Goal: Transaction & Acquisition: Purchase product/service

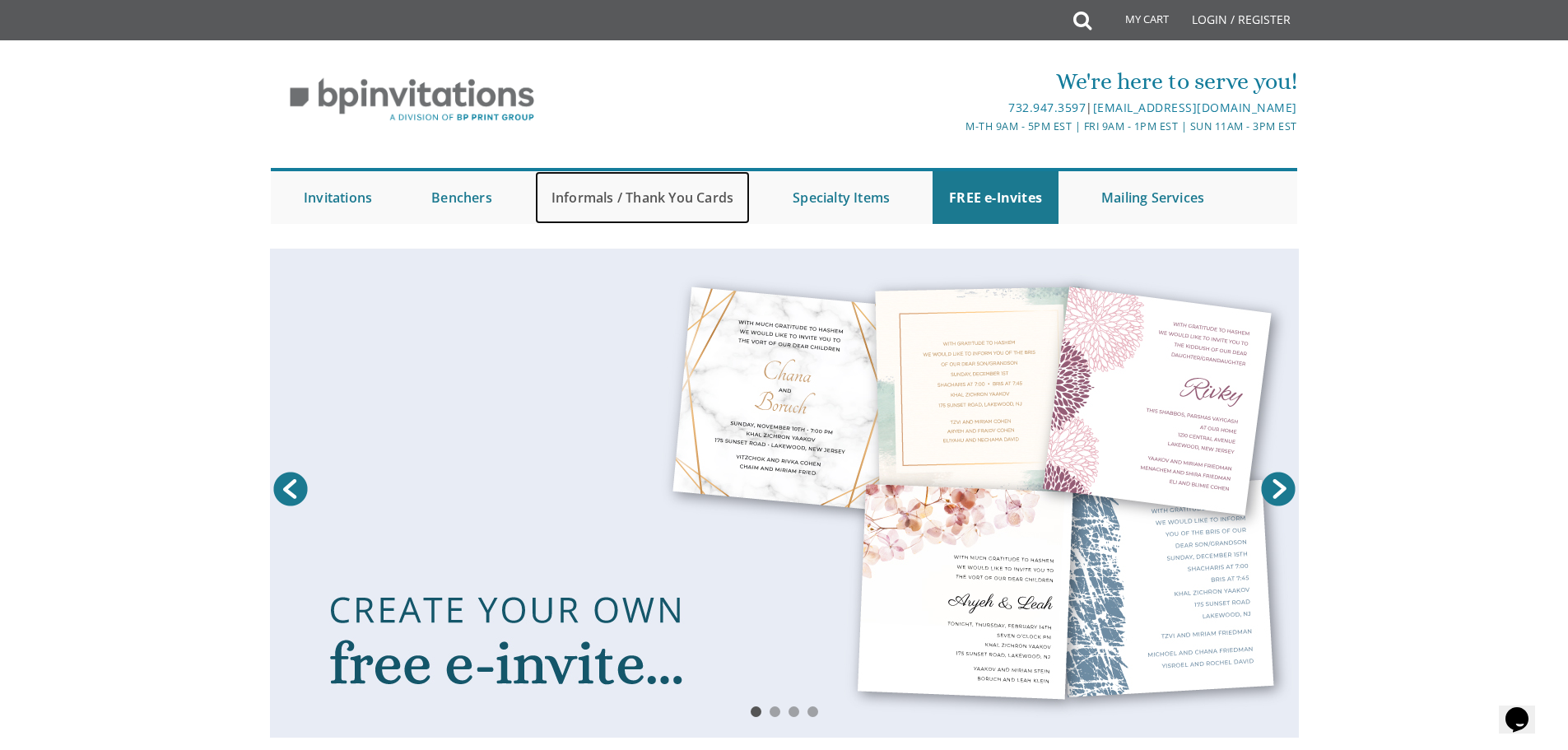
click at [677, 188] on link "Informals / Thank You Cards" at bounding box center [642, 198] width 215 height 53
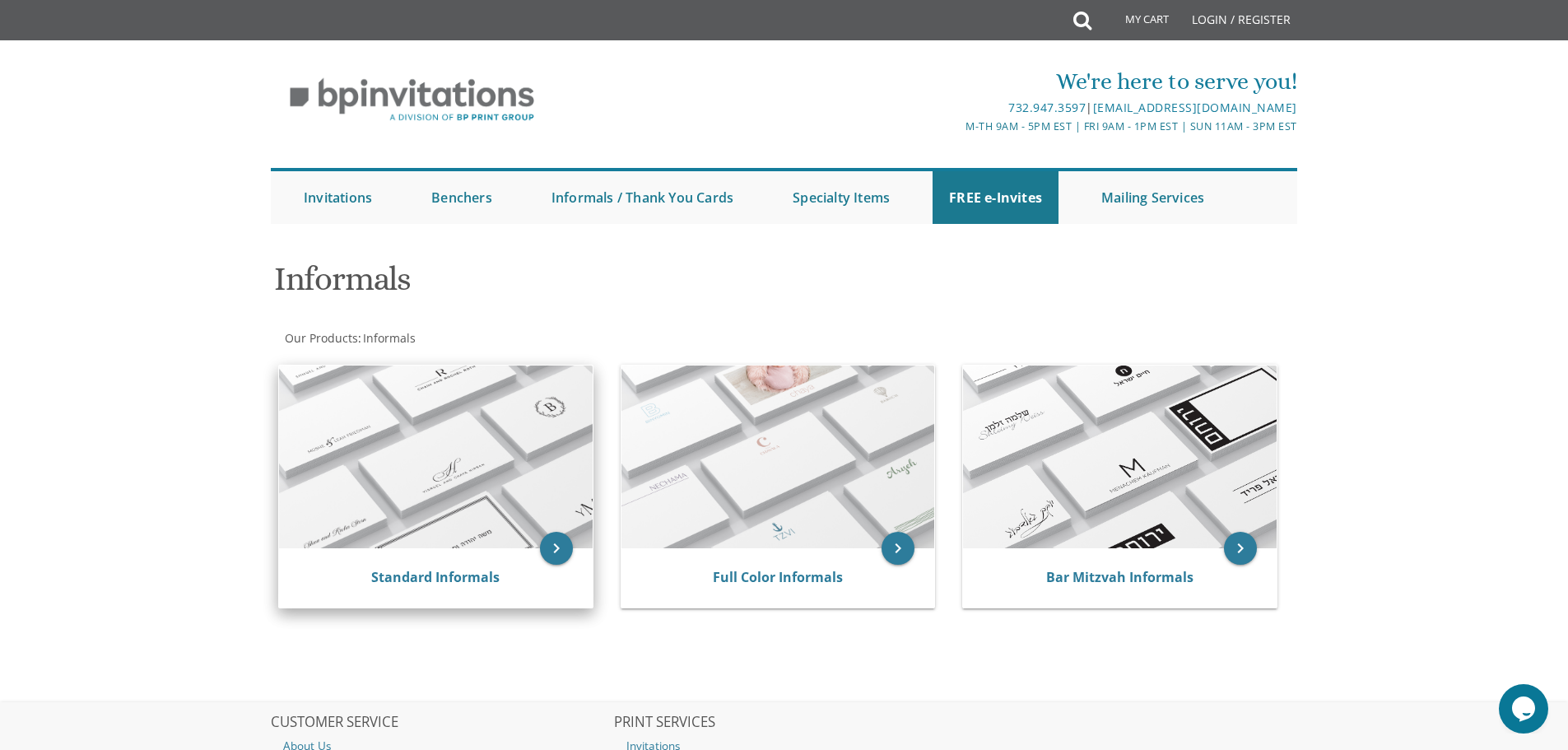
click at [479, 537] on img at bounding box center [436, 457] width 314 height 183
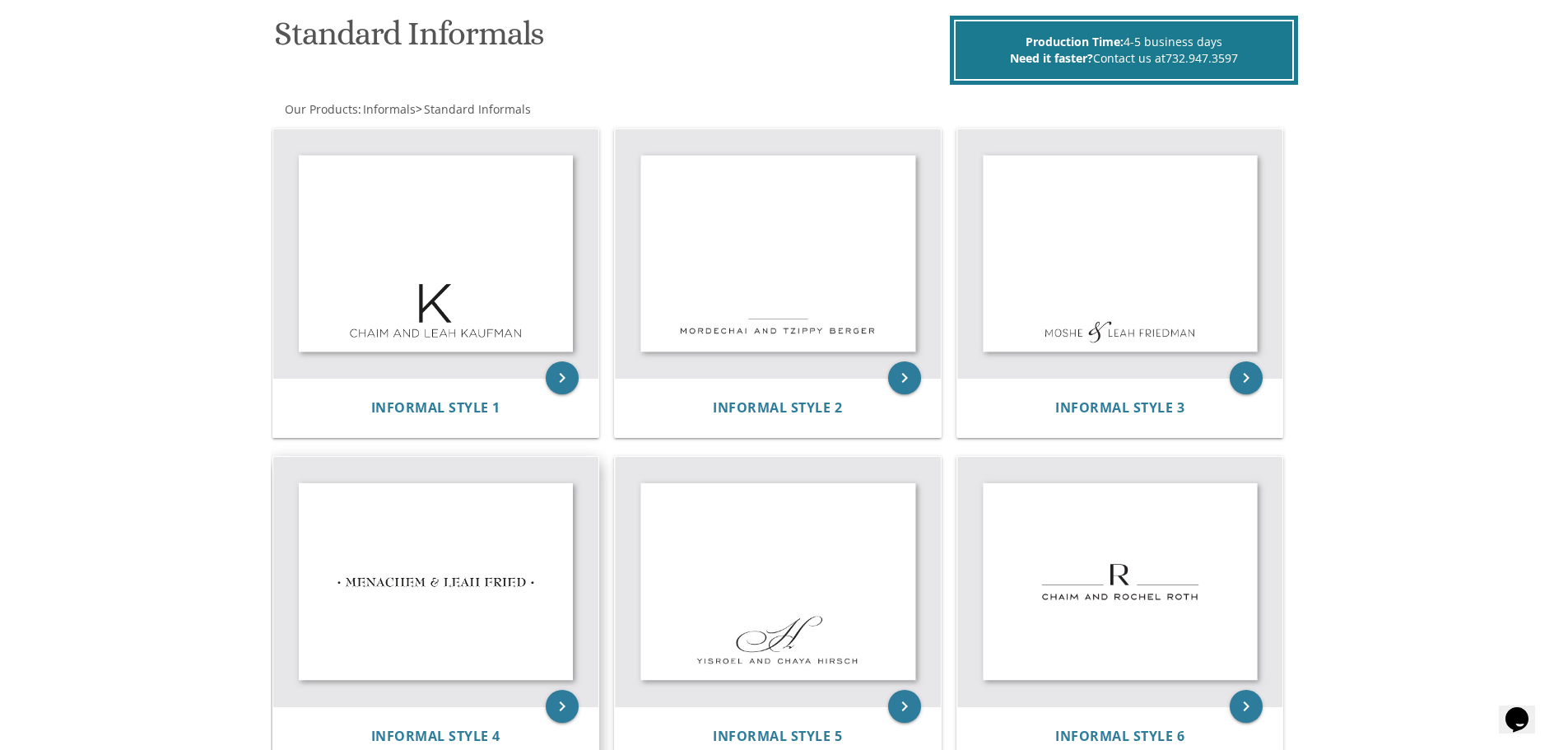
scroll to position [247, 0]
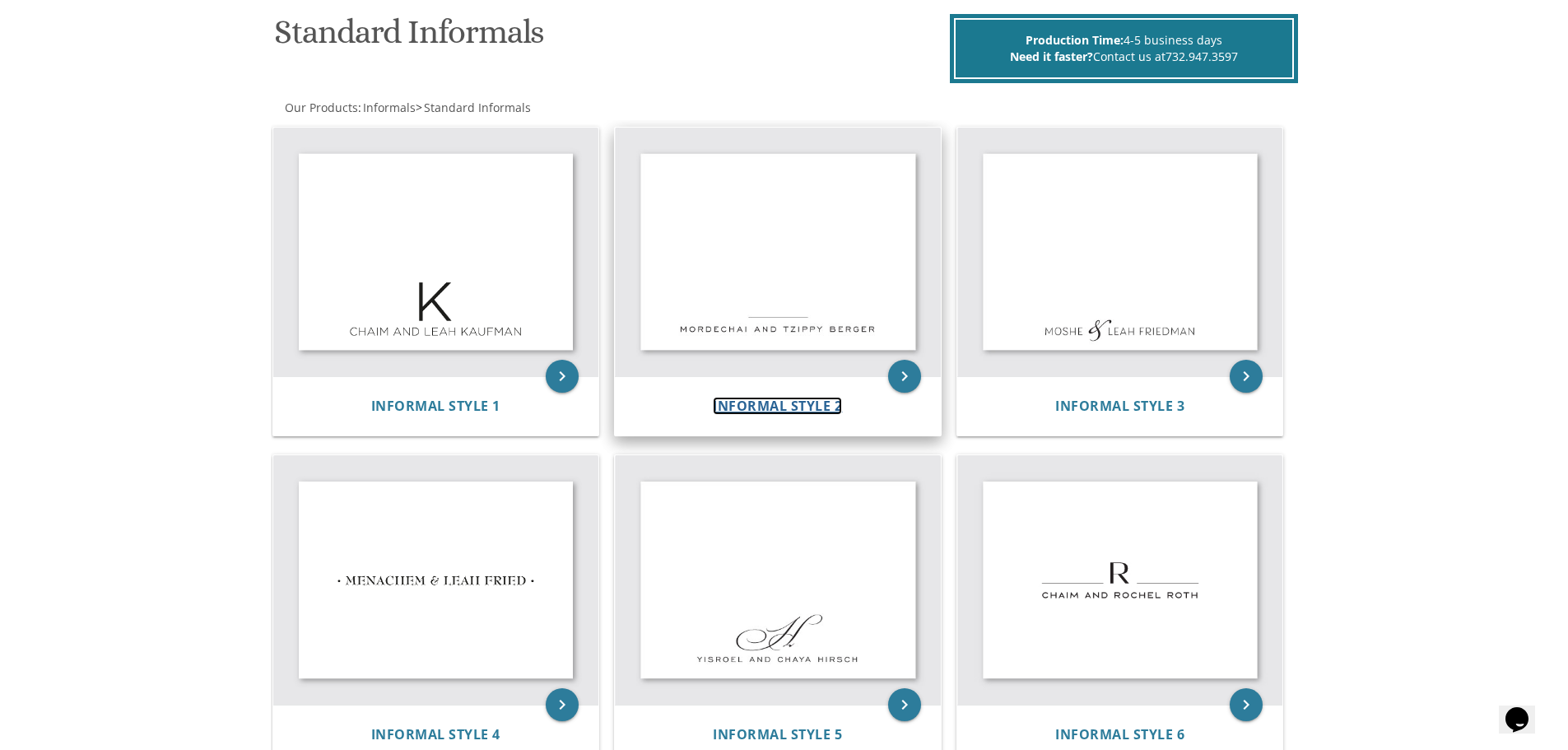
click at [768, 412] on span "Informal Style 2" at bounding box center [777, 405] width 129 height 18
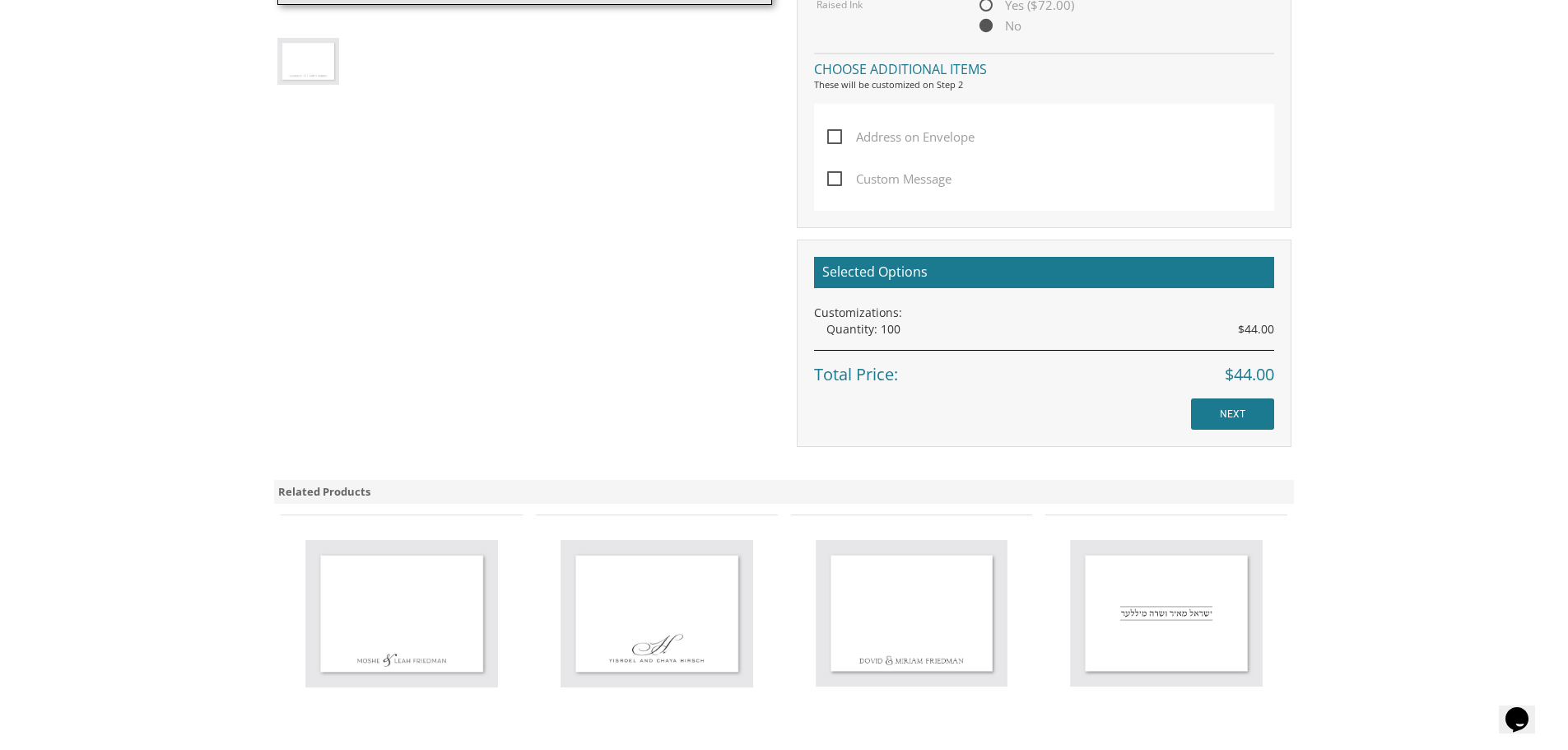
scroll to position [906, 0]
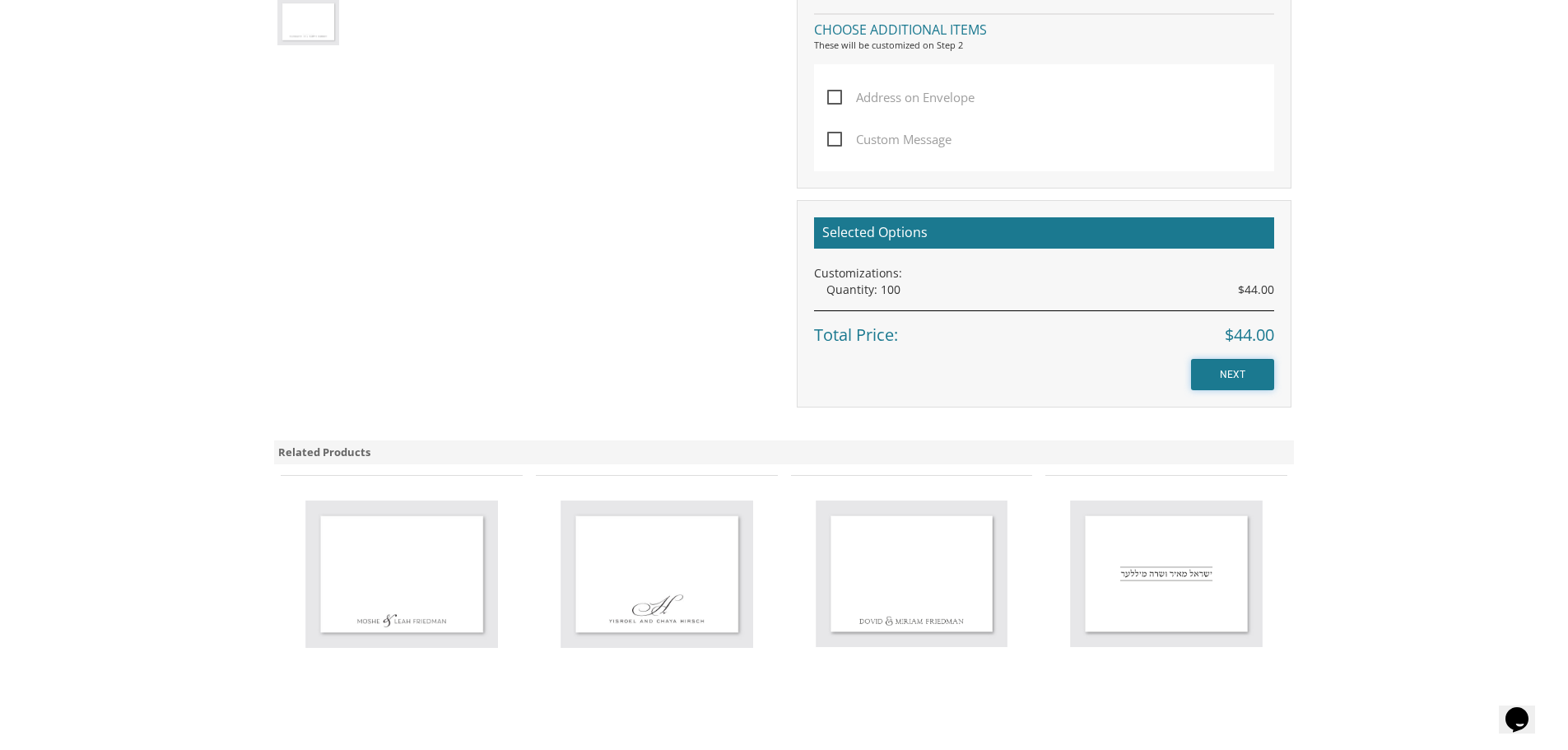
click at [1204, 382] on input "NEXT" at bounding box center [1232, 375] width 83 height 32
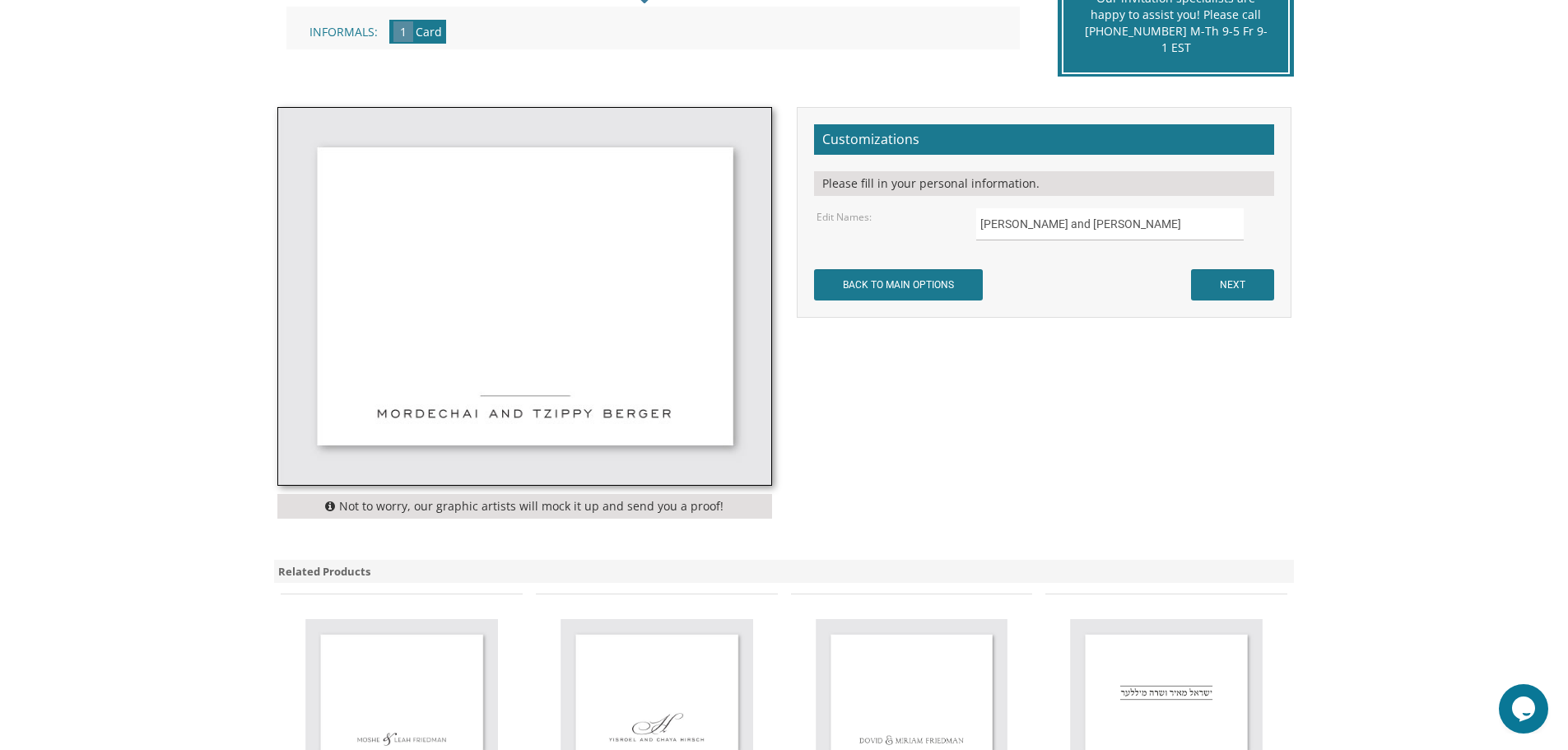
scroll to position [412, 0]
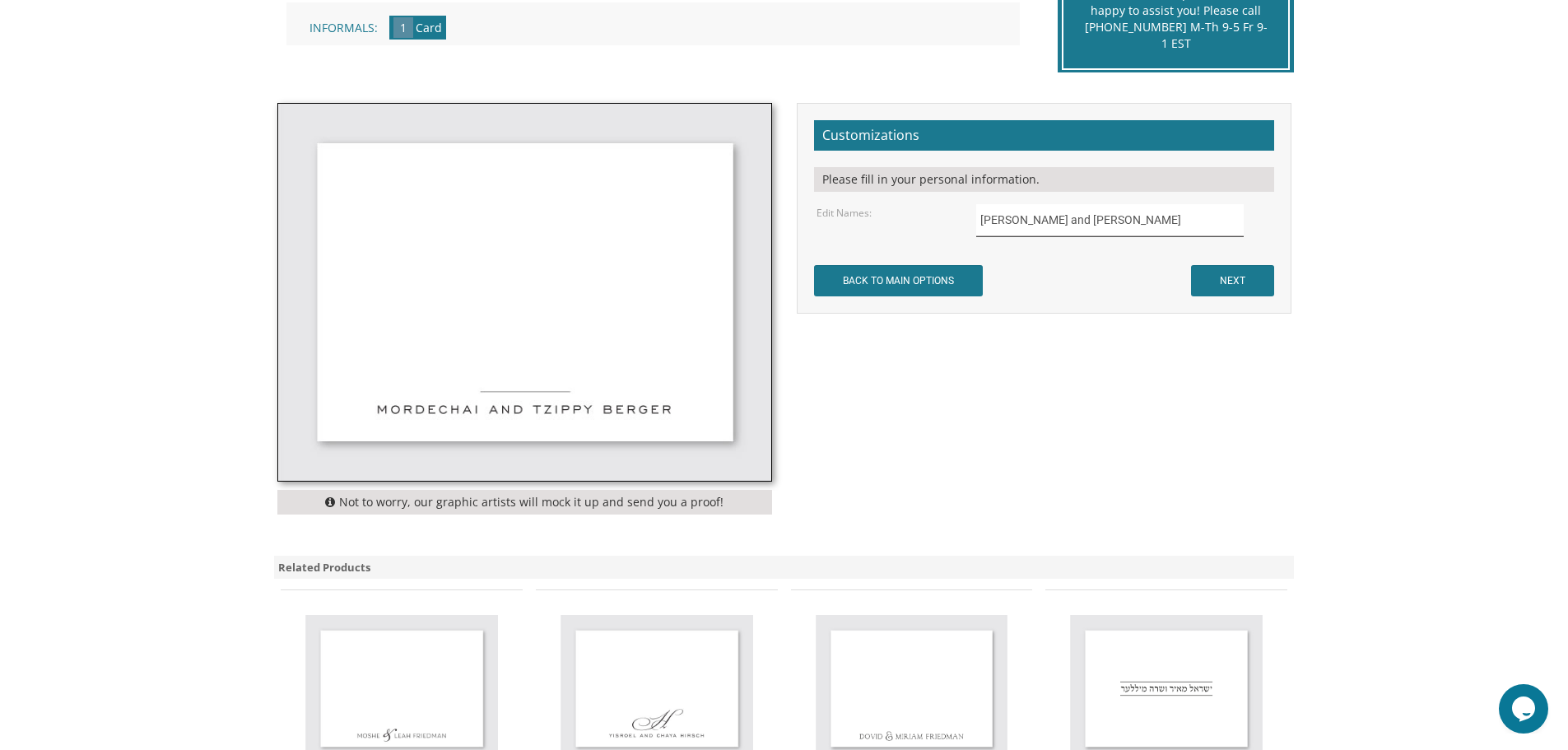
drag, startPoint x: 1139, startPoint y: 219, endPoint x: 958, endPoint y: 210, distance: 181.2
click at [959, 210] on div "Edit Names: Mordechai and Tzippy Berger" at bounding box center [1044, 220] width 479 height 32
type input "Chaim and Rivka Flam"
click at [1255, 270] on input "NEXT" at bounding box center [1232, 281] width 83 height 32
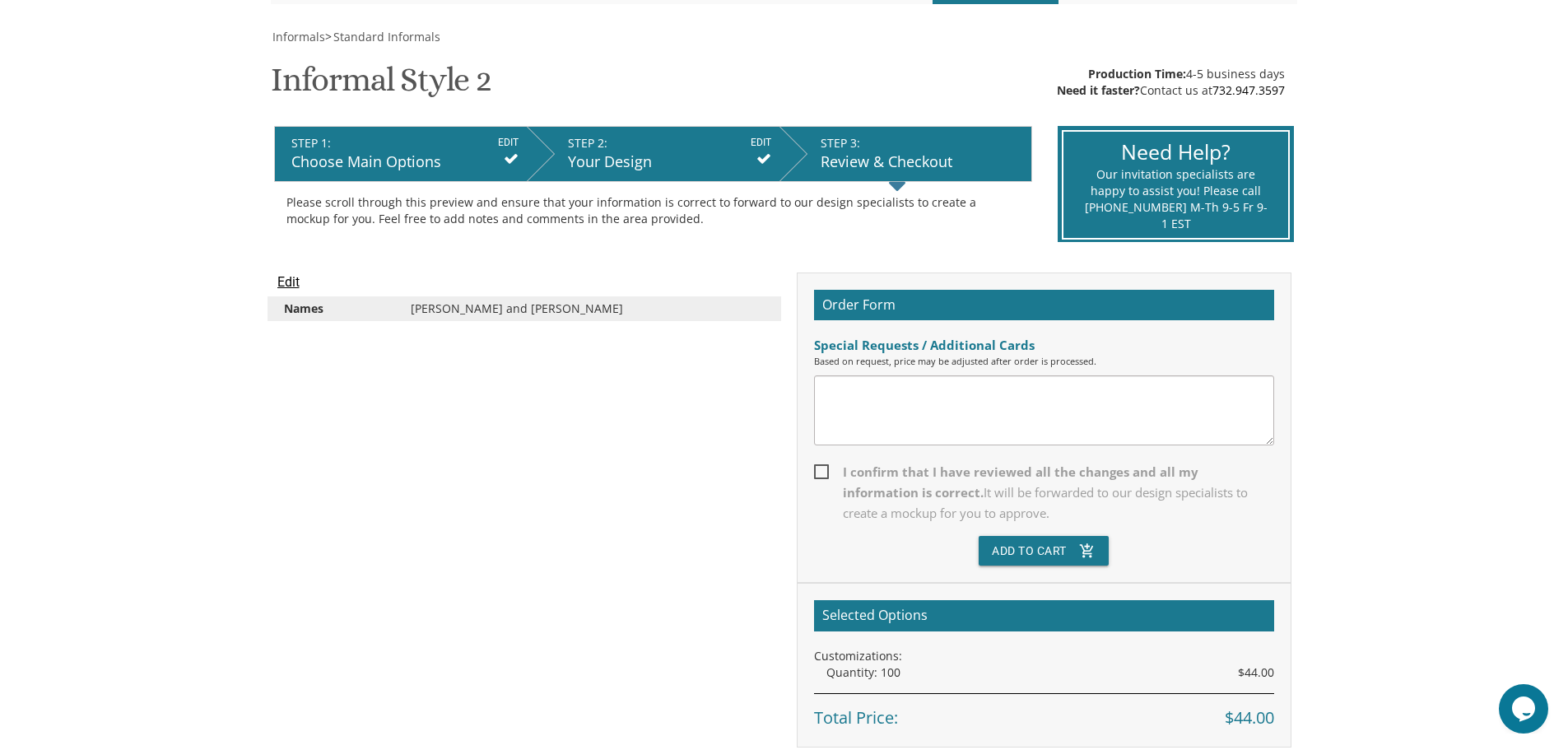
scroll to position [247, 0]
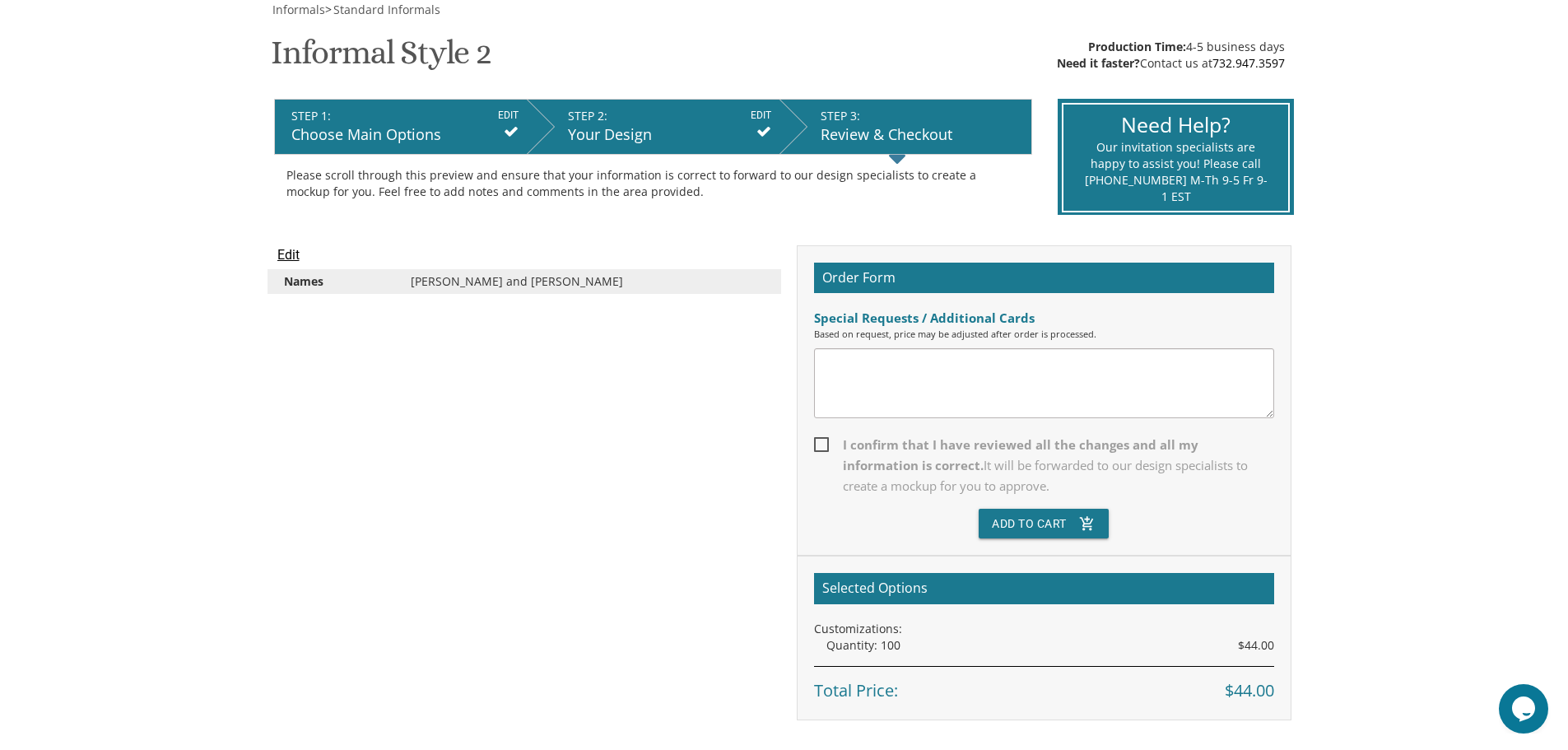
click at [820, 448] on span "I confirm that I have reviewed all the changes and all my information is correc…" at bounding box center [1044, 466] width 460 height 61
click at [820, 448] on input "I confirm that I have reviewed all the changes and all my information is correc…" at bounding box center [818, 443] width 10 height 10
checkbox input "true"
click at [1009, 516] on button "Add To Cart add_shopping_cart" at bounding box center [1044, 524] width 130 height 30
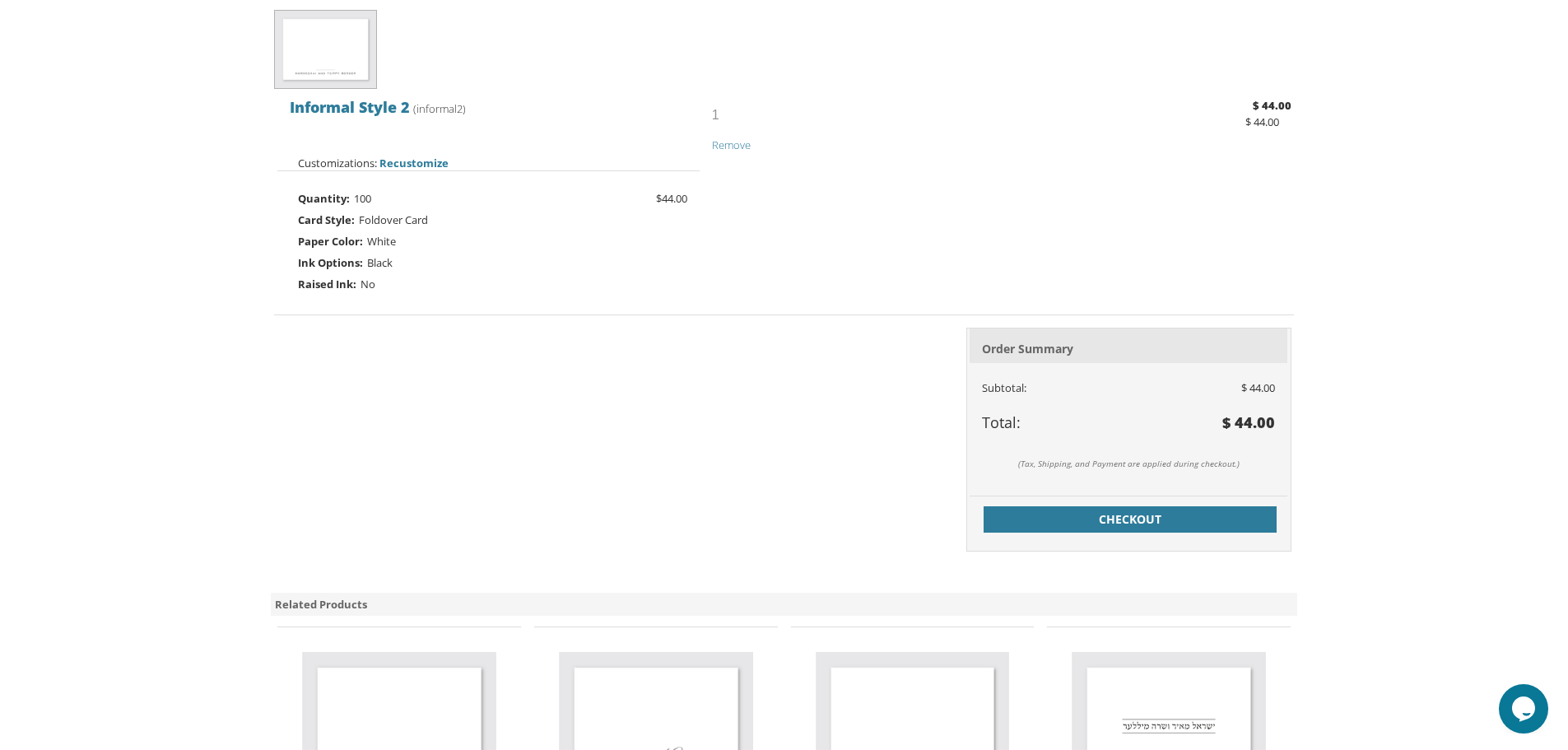
scroll to position [412, 0]
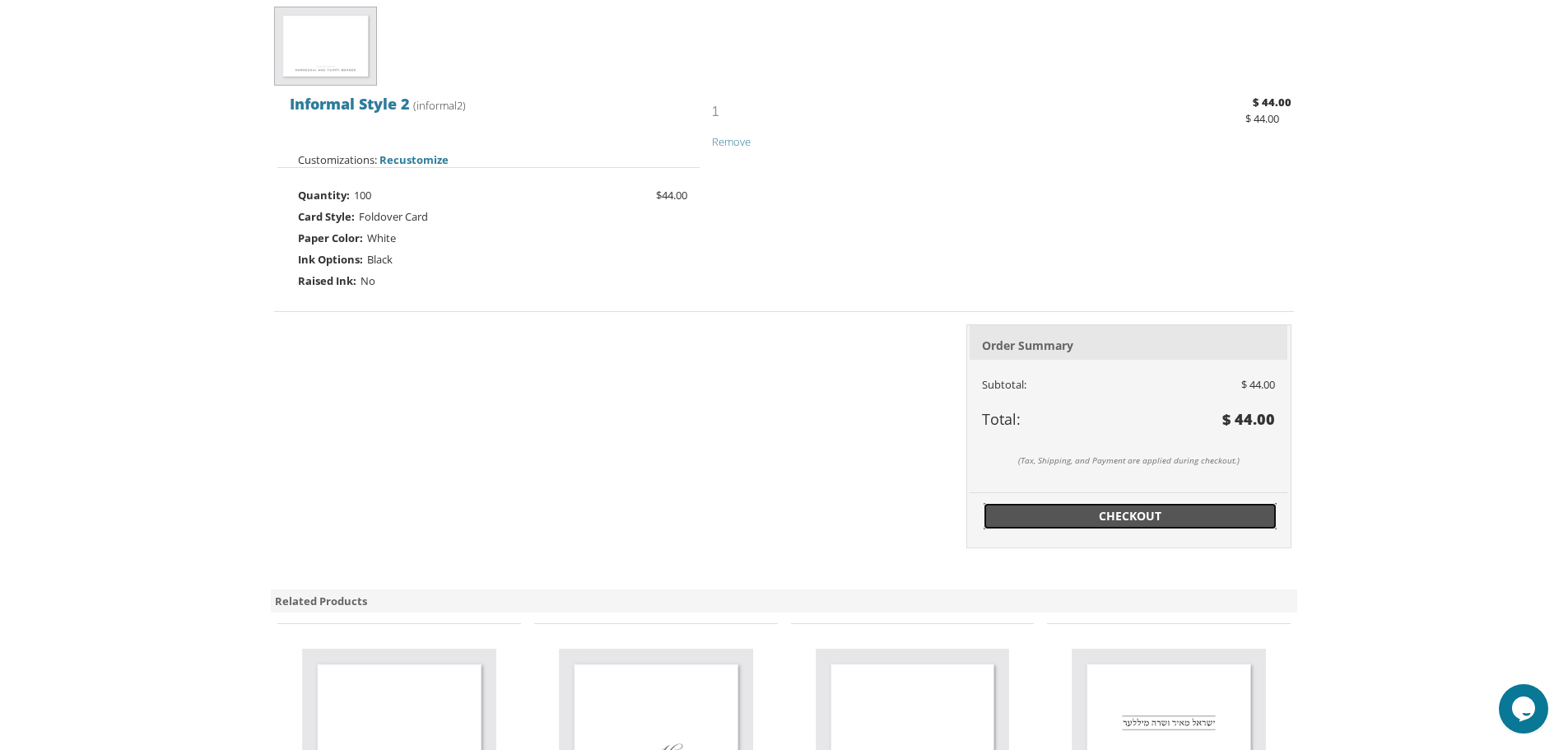
click at [1075, 512] on span "Checkout" at bounding box center [1129, 516] width 273 height 17
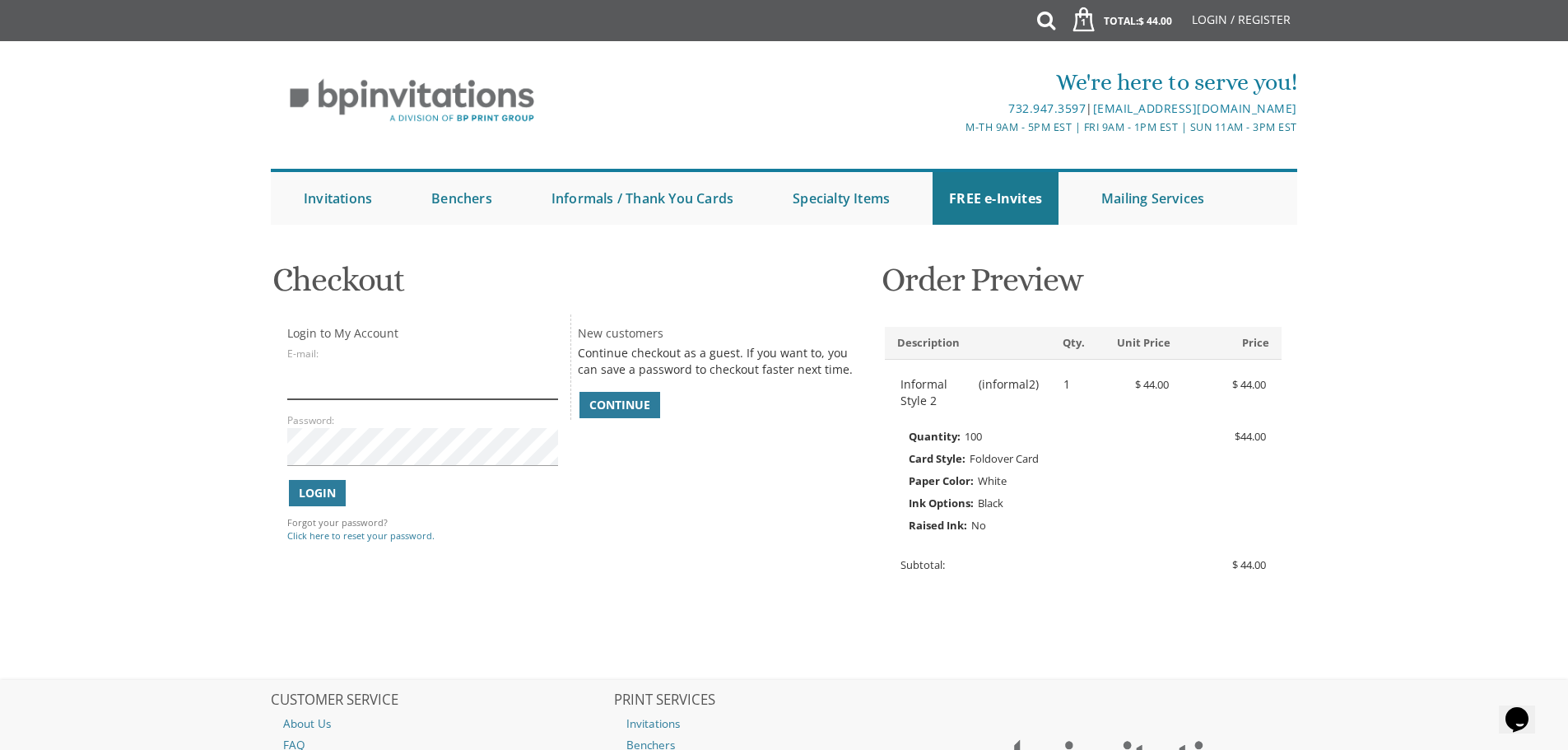
click at [316, 385] on input "E-mail:" at bounding box center [423, 380] width 270 height 38
type input "rmoldaver11@gmail.com"
click at [658, 410] on link "Continue" at bounding box center [619, 405] width 81 height 26
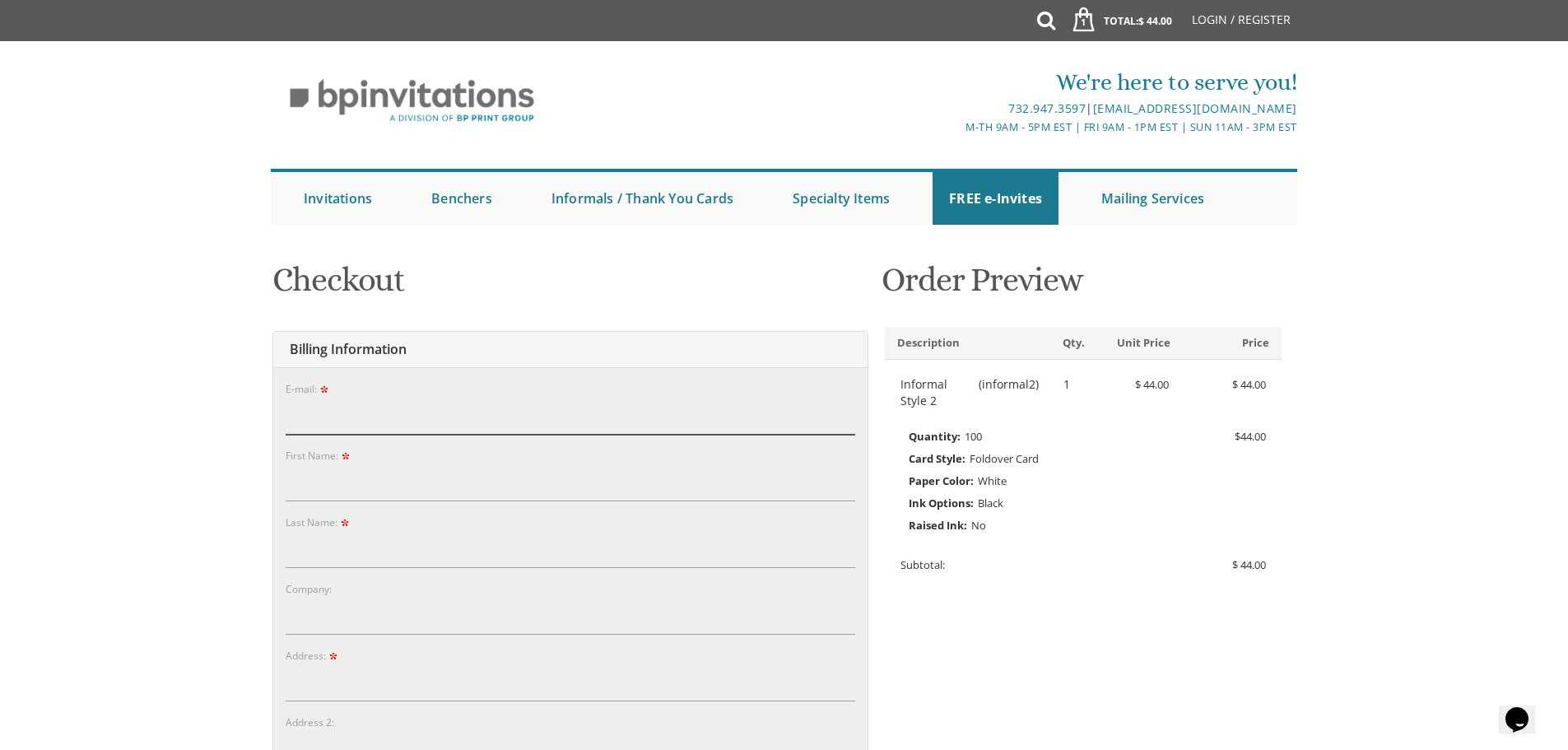
click at [493, 423] on input "E-mail:" at bounding box center [571, 416] width 570 height 38
type input "rmoldaver11@gmail.com"
type input "Sara Chani"
type input "Moldaver"
type input "11 Trailside Place"
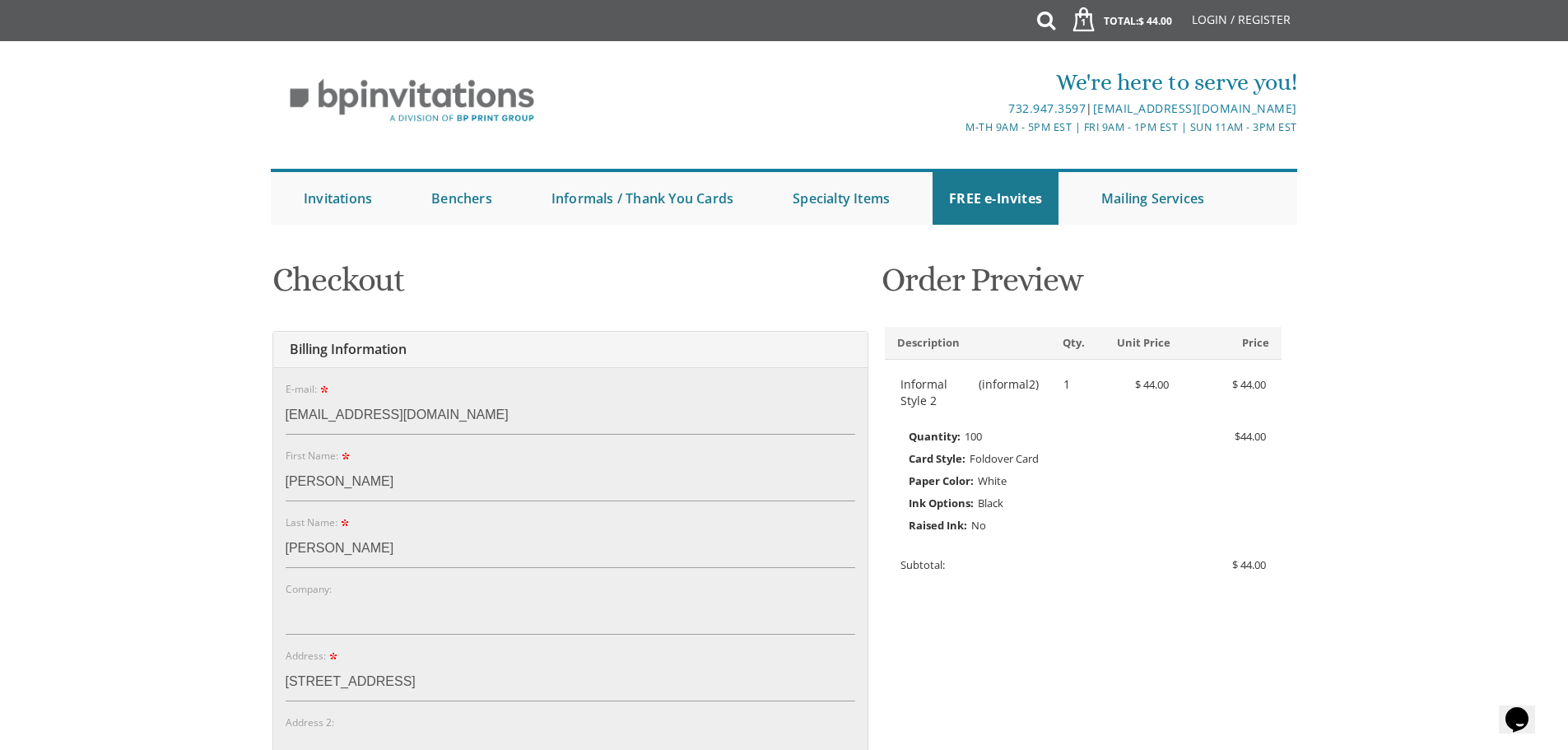
type input "New City"
type input "10956"
select select "NY"
type input "8456341848"
drag, startPoint x: 420, startPoint y: 480, endPoint x: 159, endPoint y: 486, distance: 261.1
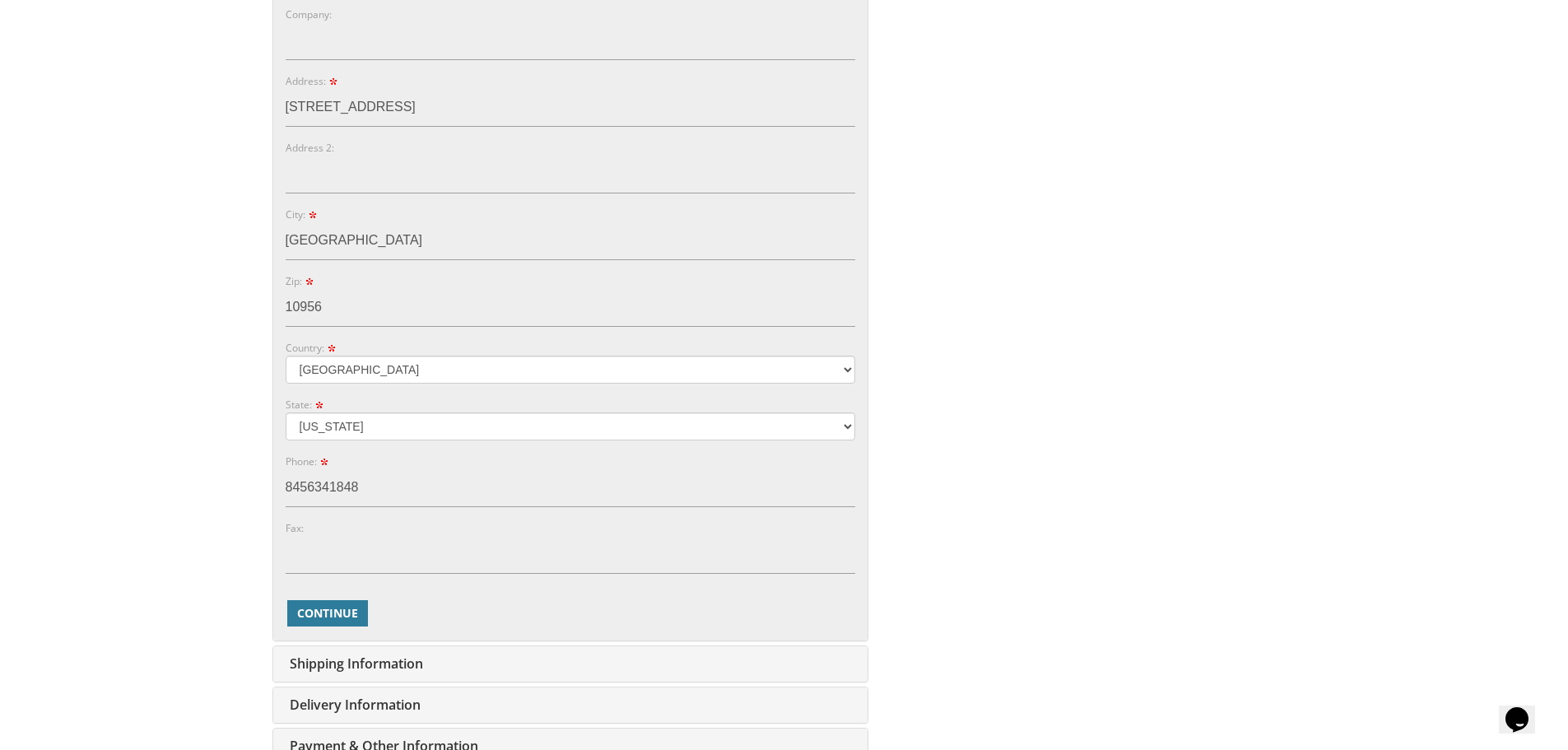
scroll to position [577, 0]
type input "Rivka"
drag, startPoint x: 380, startPoint y: 496, endPoint x: 308, endPoint y: 488, distance: 72.4
click at [308, 488] on input "8456341848" at bounding box center [571, 486] width 570 height 38
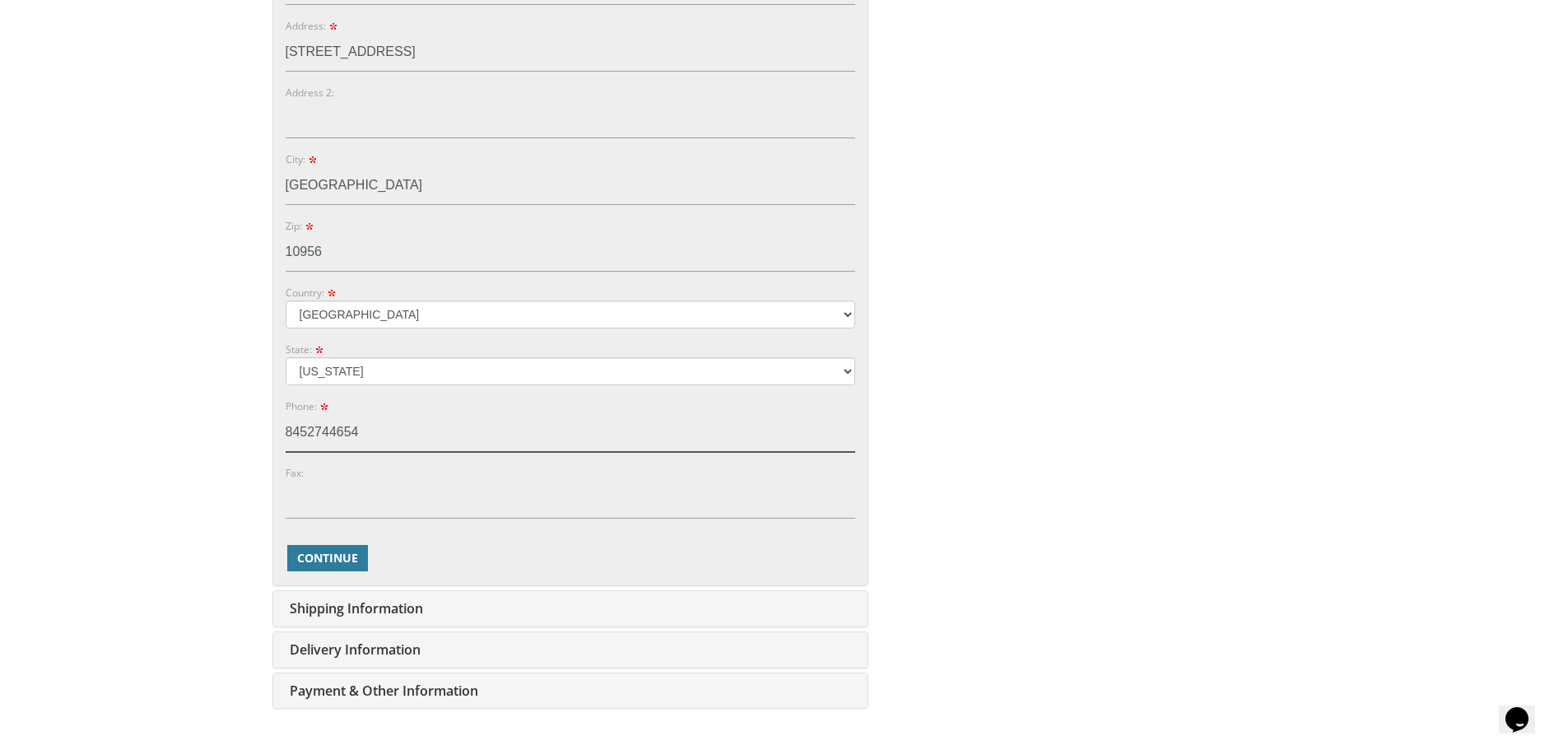
scroll to position [659, 0]
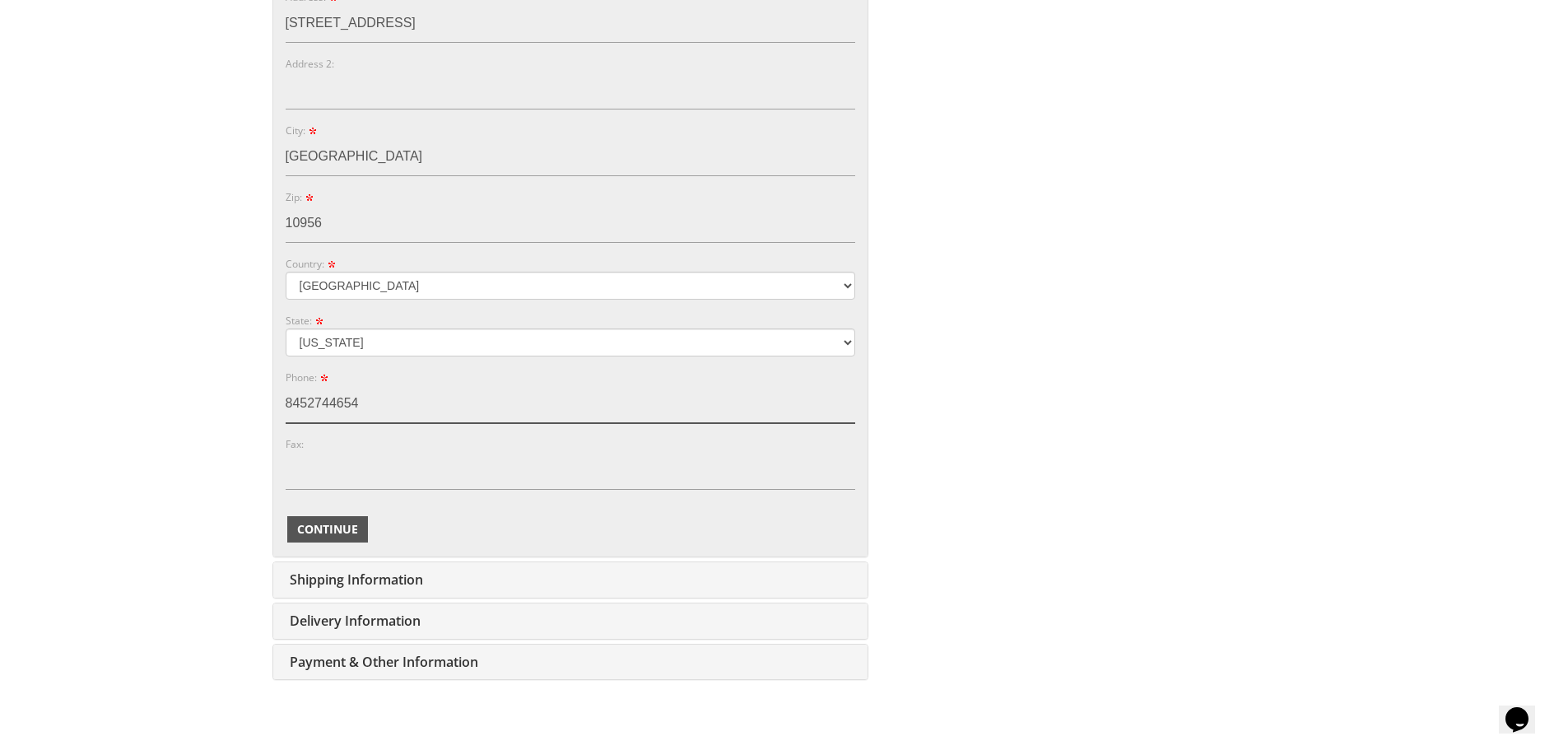
type input "8452744654"
click at [331, 535] on span "Continue" at bounding box center [327, 530] width 61 height 17
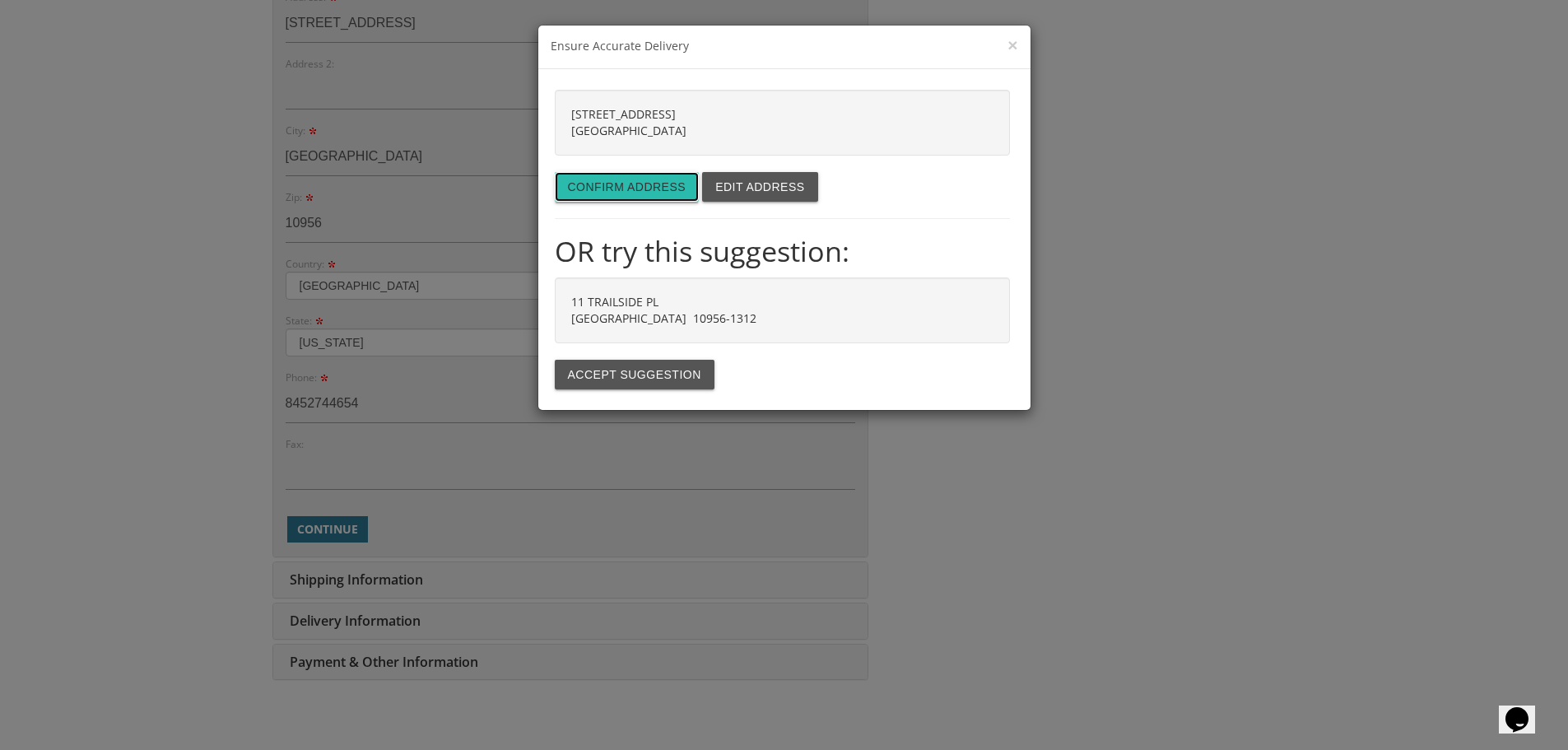
click at [615, 196] on button "Confirm address" at bounding box center [628, 187] width 145 height 30
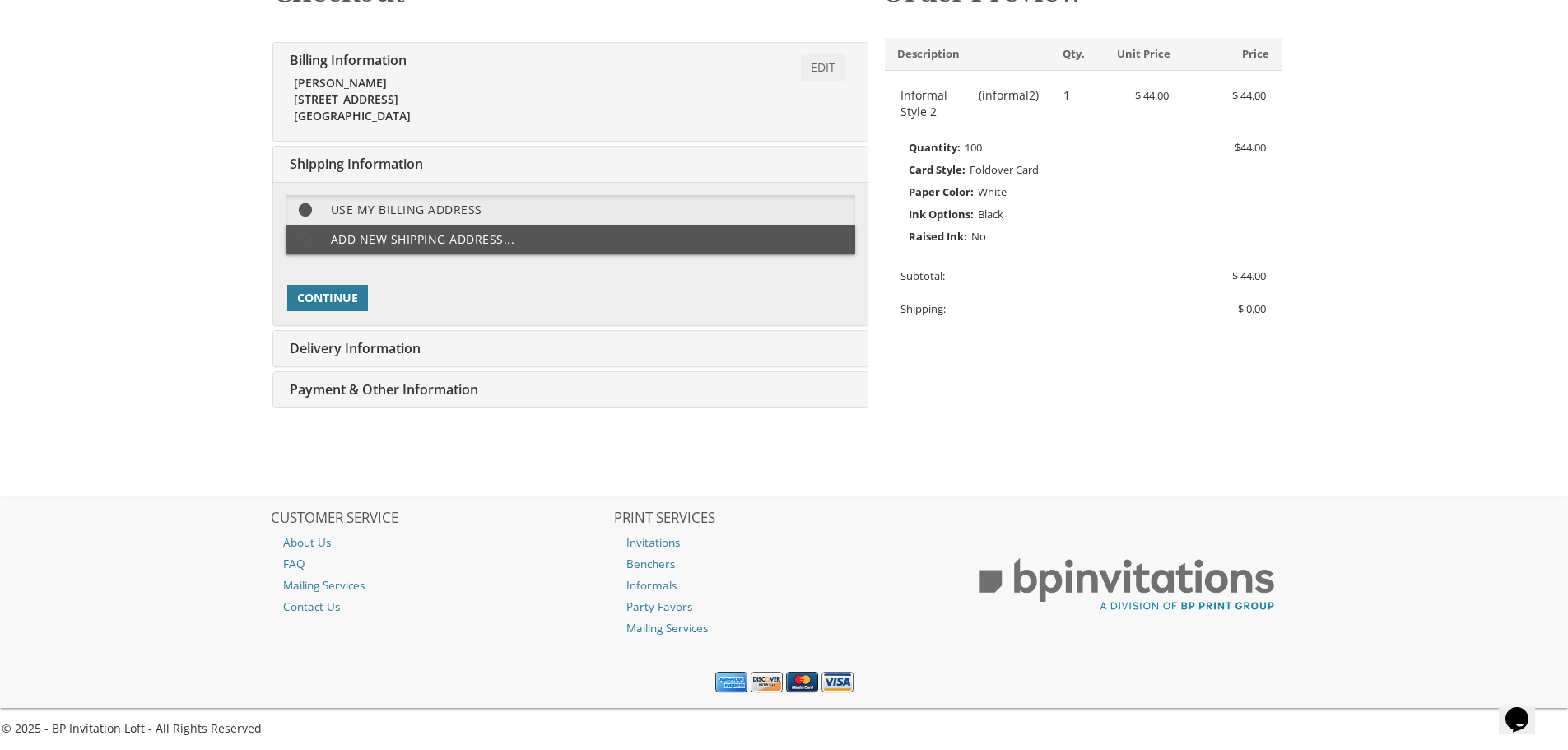
scroll to position [293, 0]
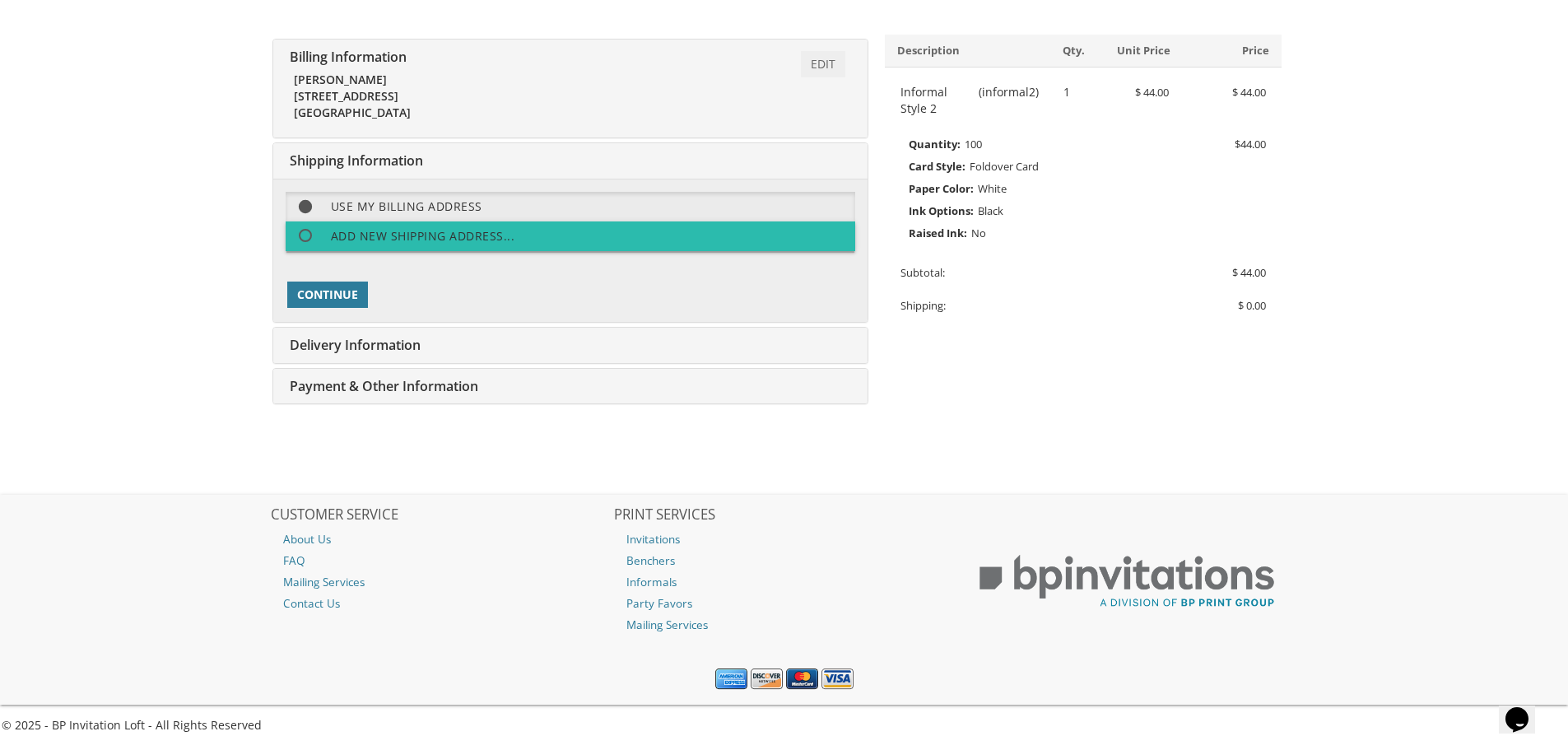
click at [358, 231] on label "Add new shipping address..." at bounding box center [571, 237] width 570 height 30
select select "NY"
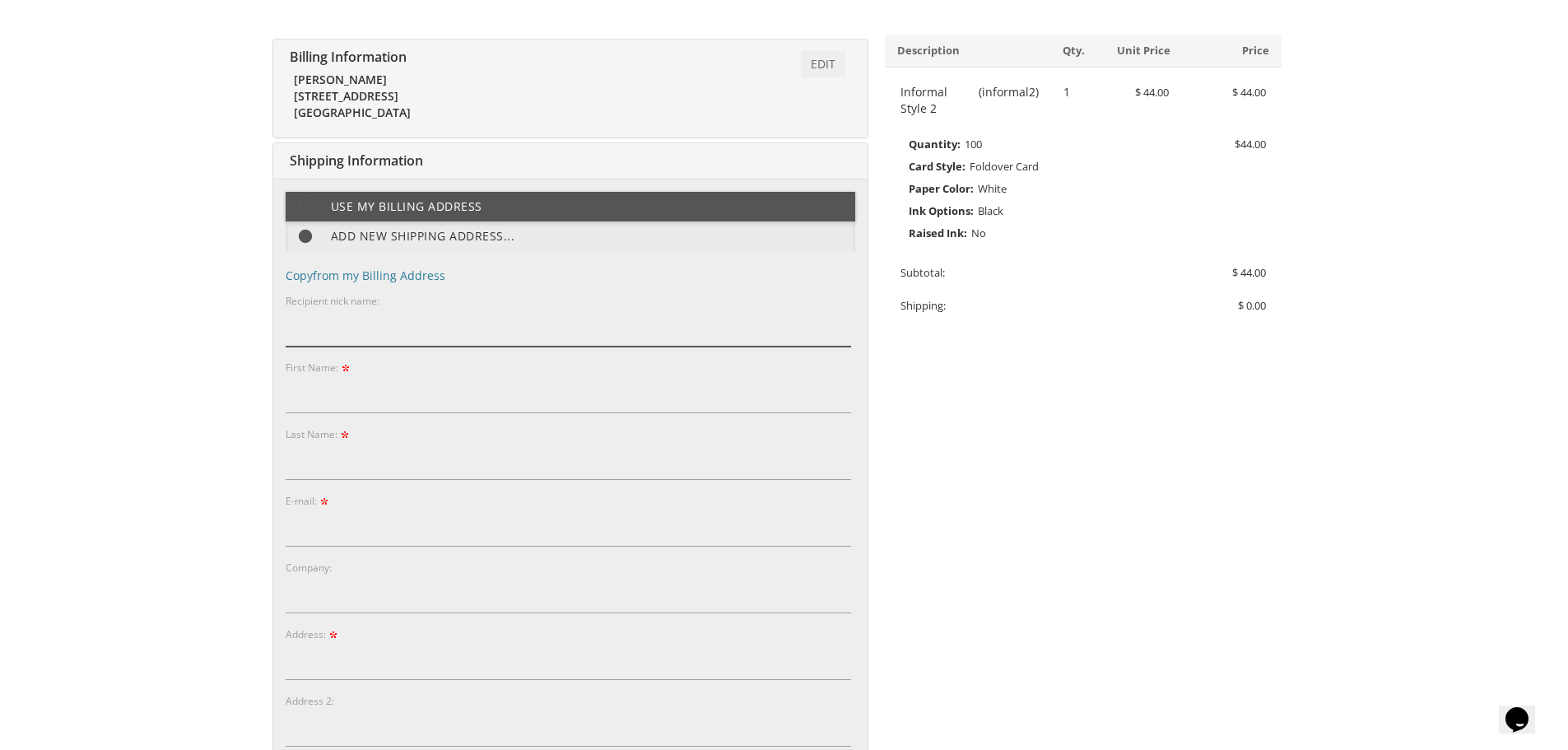
click at [354, 336] on input "Recipient nick name:" at bounding box center [568, 327] width 565 height 38
click at [358, 386] on input "First Name:" at bounding box center [568, 394] width 565 height 38
click at [310, 389] on input "First Name:" at bounding box center [568, 394] width 565 height 38
type input "B"
type input "Moldaver"
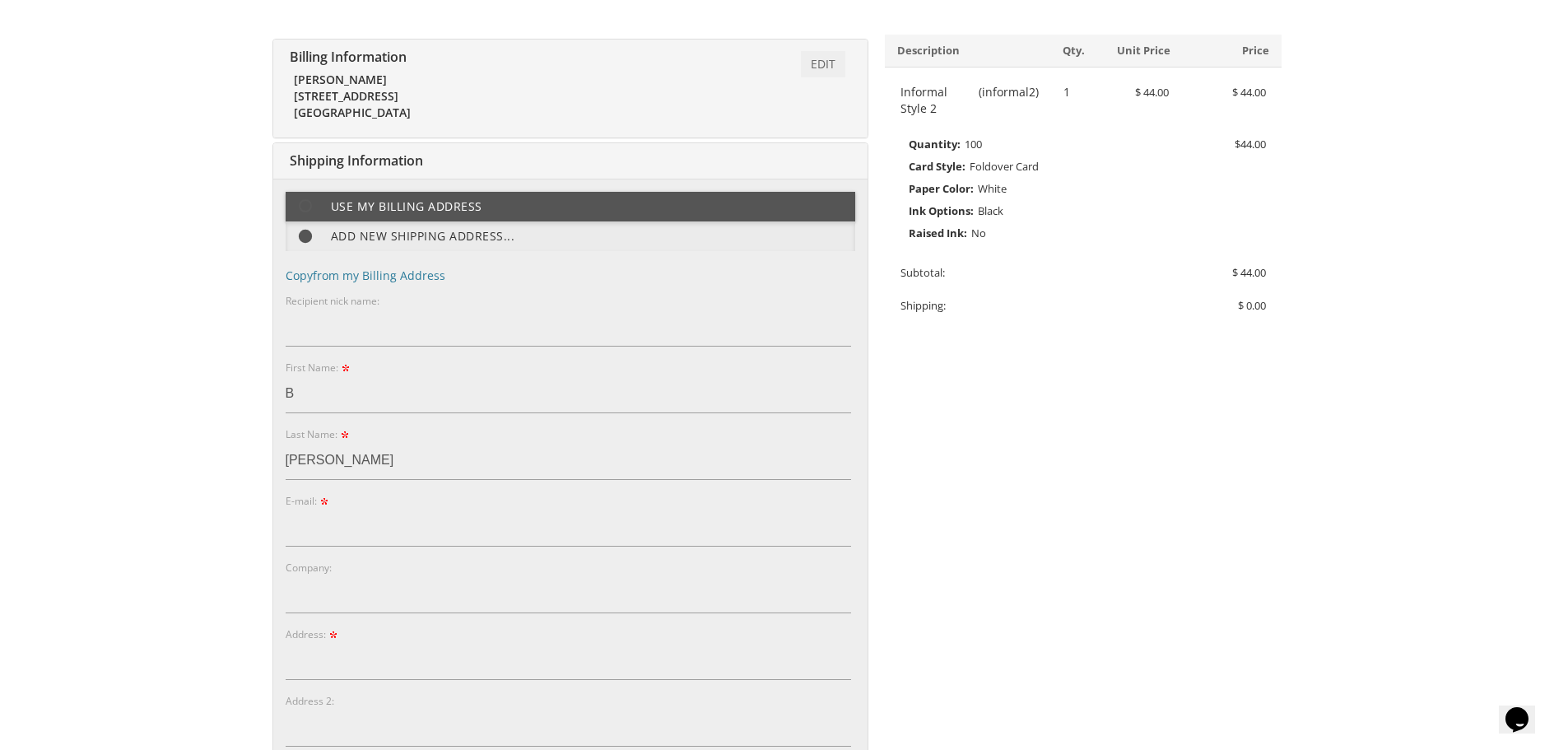
drag, startPoint x: 982, startPoint y: 481, endPoint x: 971, endPoint y: 487, distance: 12.5
click at [983, 481] on div "You are currently editing Order #. To place a new order you must exit editing m…" at bounding box center [784, 625] width 1029 height 1336
click at [316, 516] on input "E-mail:" at bounding box center [568, 527] width 565 height 38
click at [319, 654] on input "Address:" at bounding box center [568, 661] width 565 height 38
paste input "1099 Madison Ave. Apt. 1 Lakewood N.J. 08701"
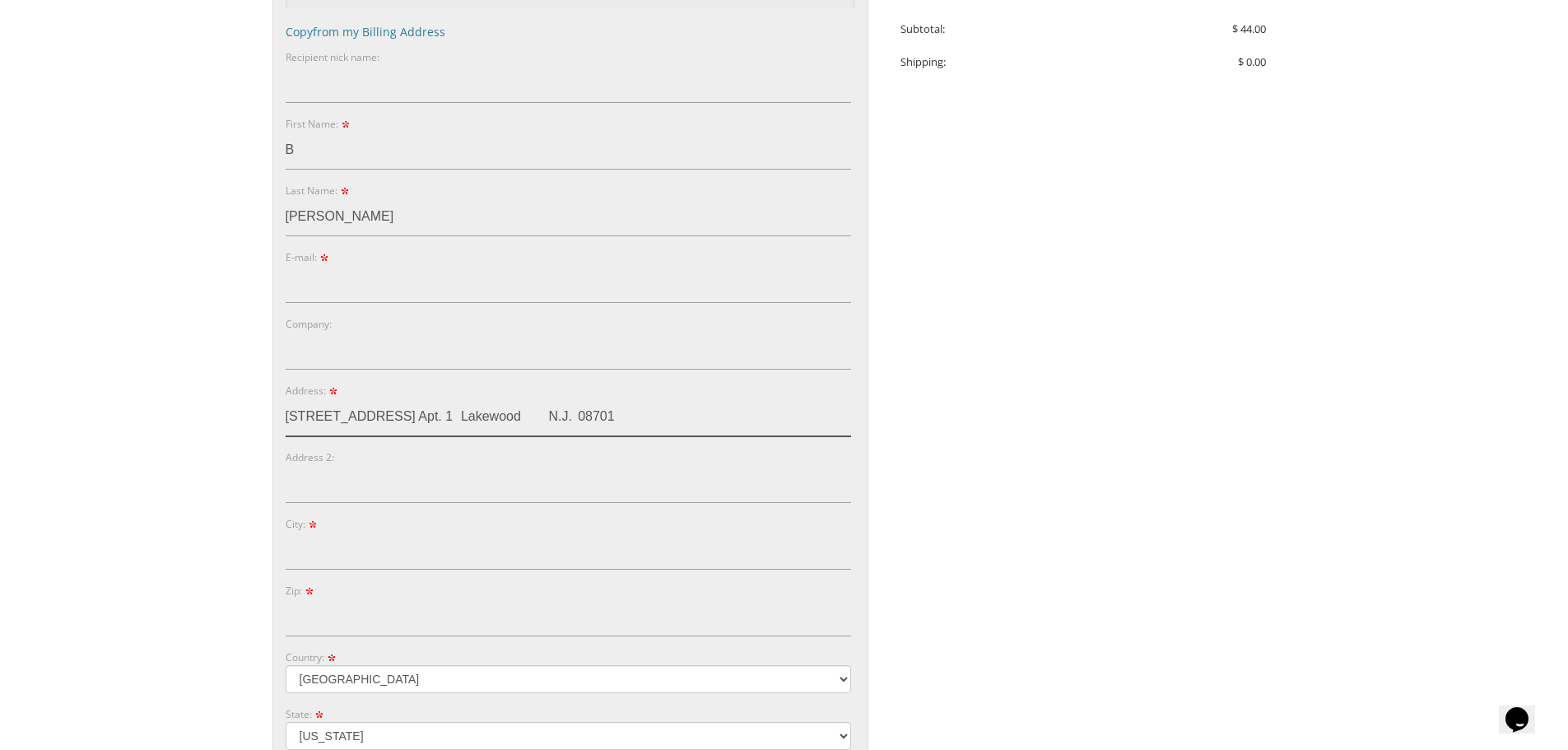
scroll to position [539, 0]
drag, startPoint x: 400, startPoint y: 416, endPoint x: 432, endPoint y: 415, distance: 32.0
click at [432, 415] on input "1099 Madison Ave. Apt. 1 Lakewood N.J. 08701" at bounding box center [568, 414] width 565 height 38
type input "1099 Madison Ave. Lakewood N.J. 08701"
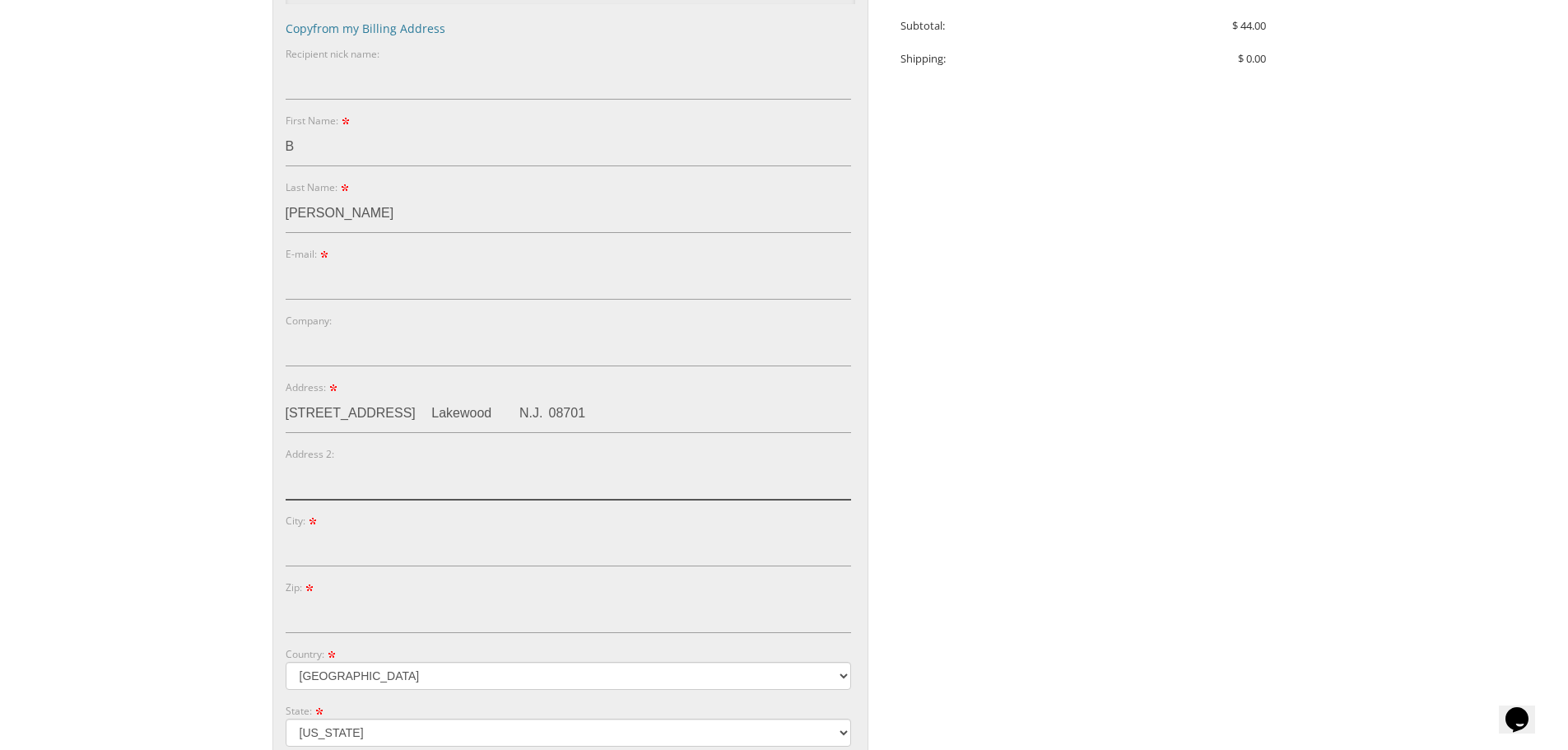
click at [386, 494] on input "Address 2:" at bounding box center [568, 481] width 565 height 38
paste input "Apt. 1"
type input "Apt. 1"
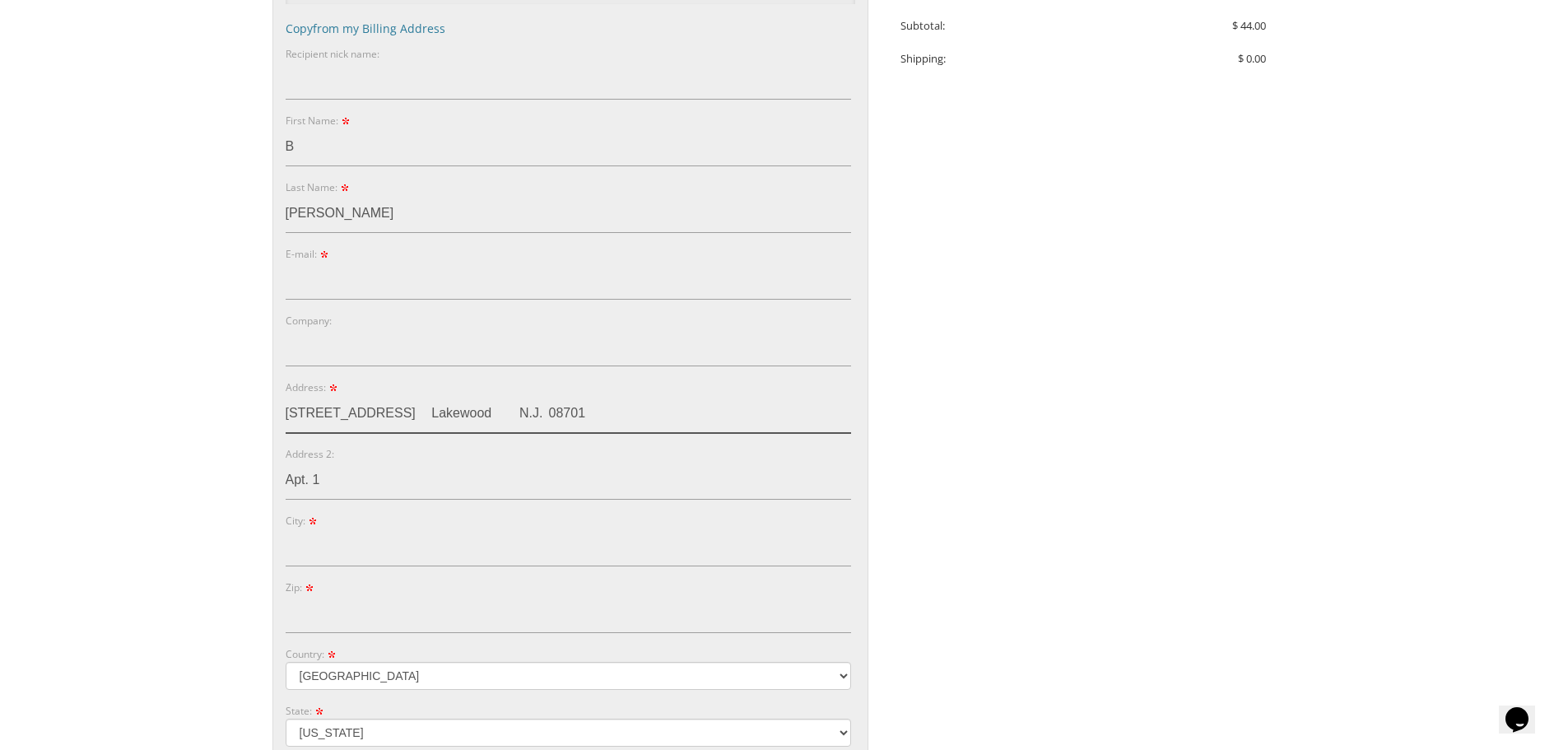
drag, startPoint x: 430, startPoint y: 411, endPoint x: 622, endPoint y: 414, distance: 192.0
click at [622, 414] on input "1099 Madison Ave. Lakewood N.J. 08701" at bounding box center [568, 414] width 565 height 38
type input "1099 Madison Ave."
click at [349, 552] on input "City:" at bounding box center [568, 548] width 565 height 38
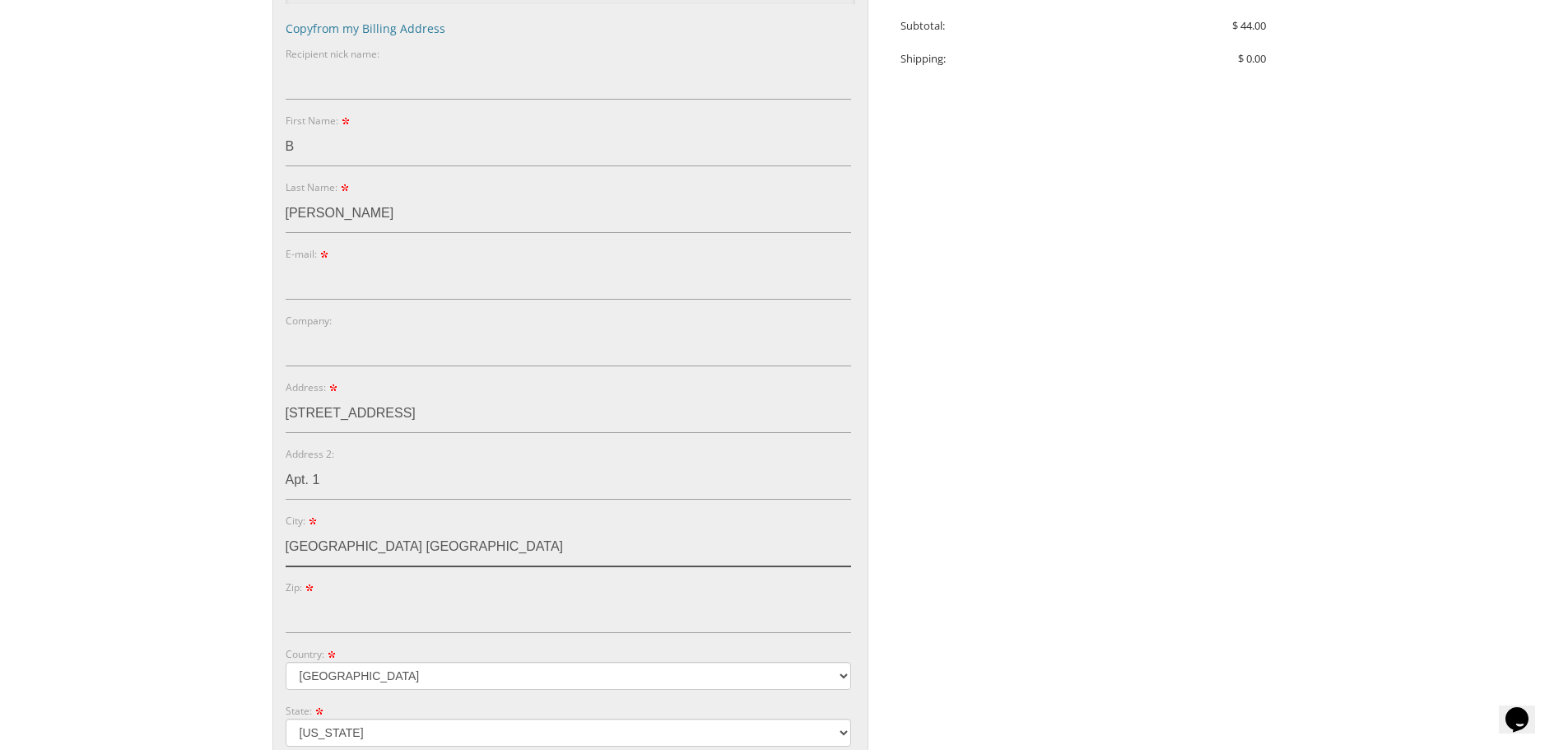
type input "Lakewood NJ"
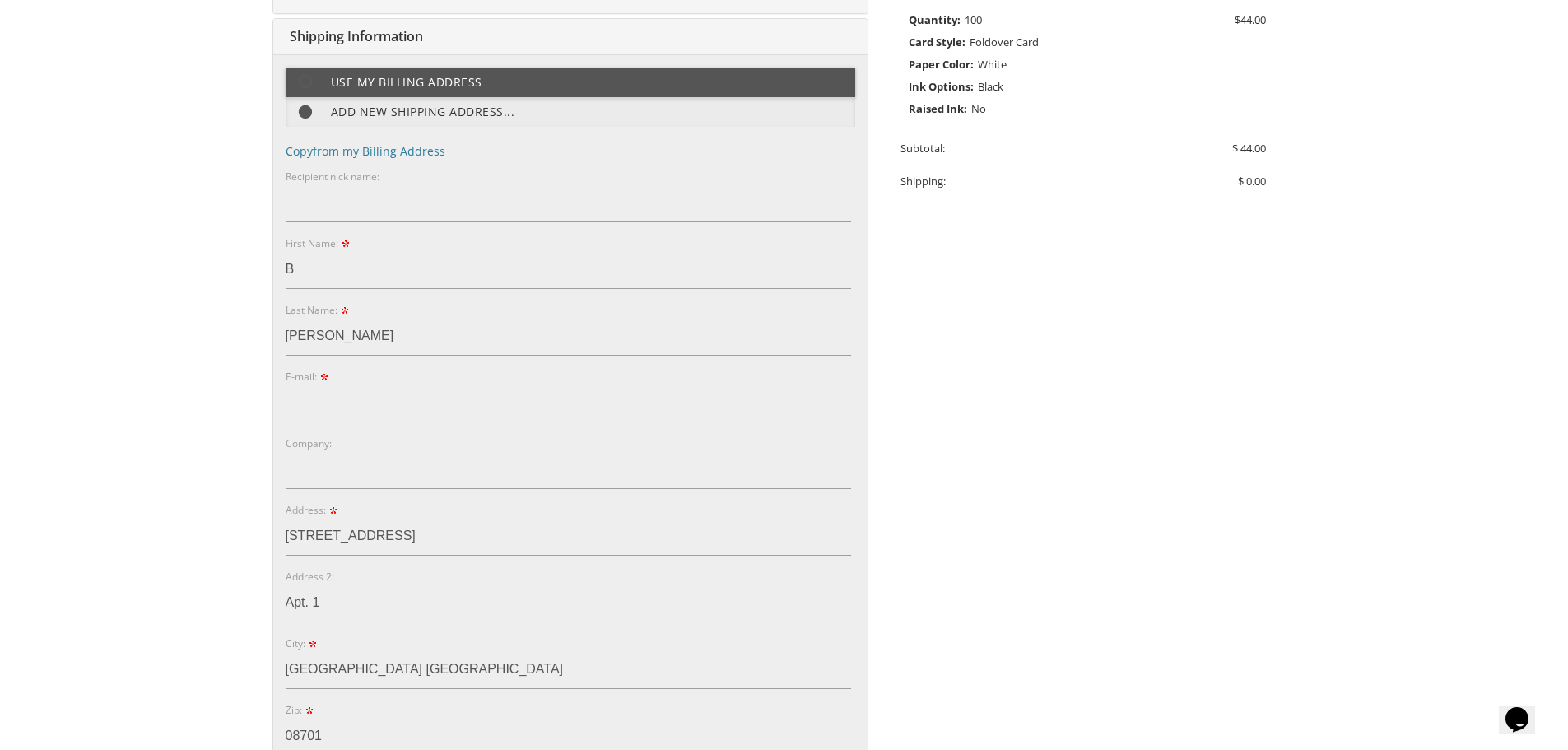
scroll to position [293, 0]
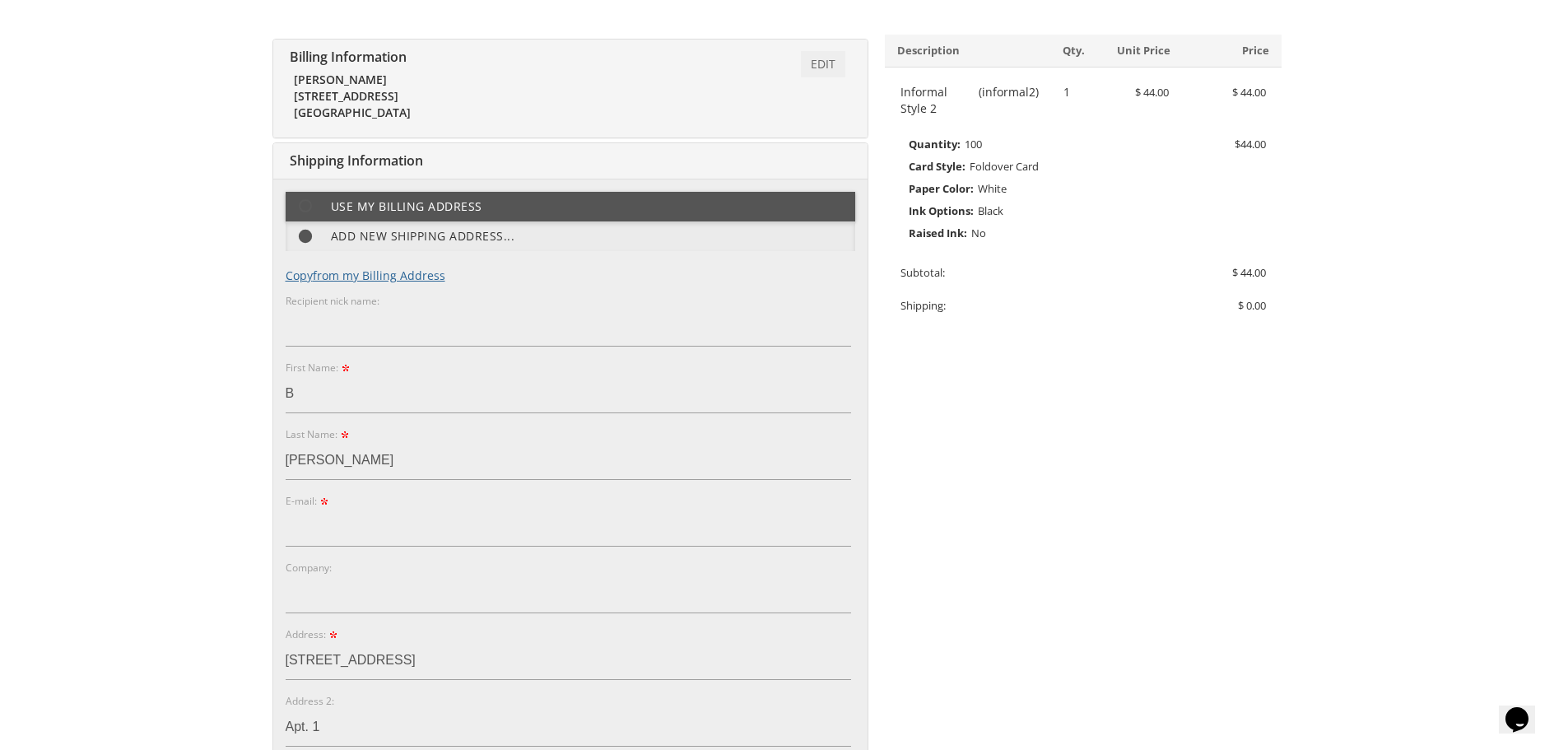
type input "08701"
click at [376, 280] on link "Copy from my Billing Address" at bounding box center [365, 275] width 159 height 16
type input "Rivka"
type input "rmoldaver11@gmail.com"
type input "[STREET_ADDRESS]"
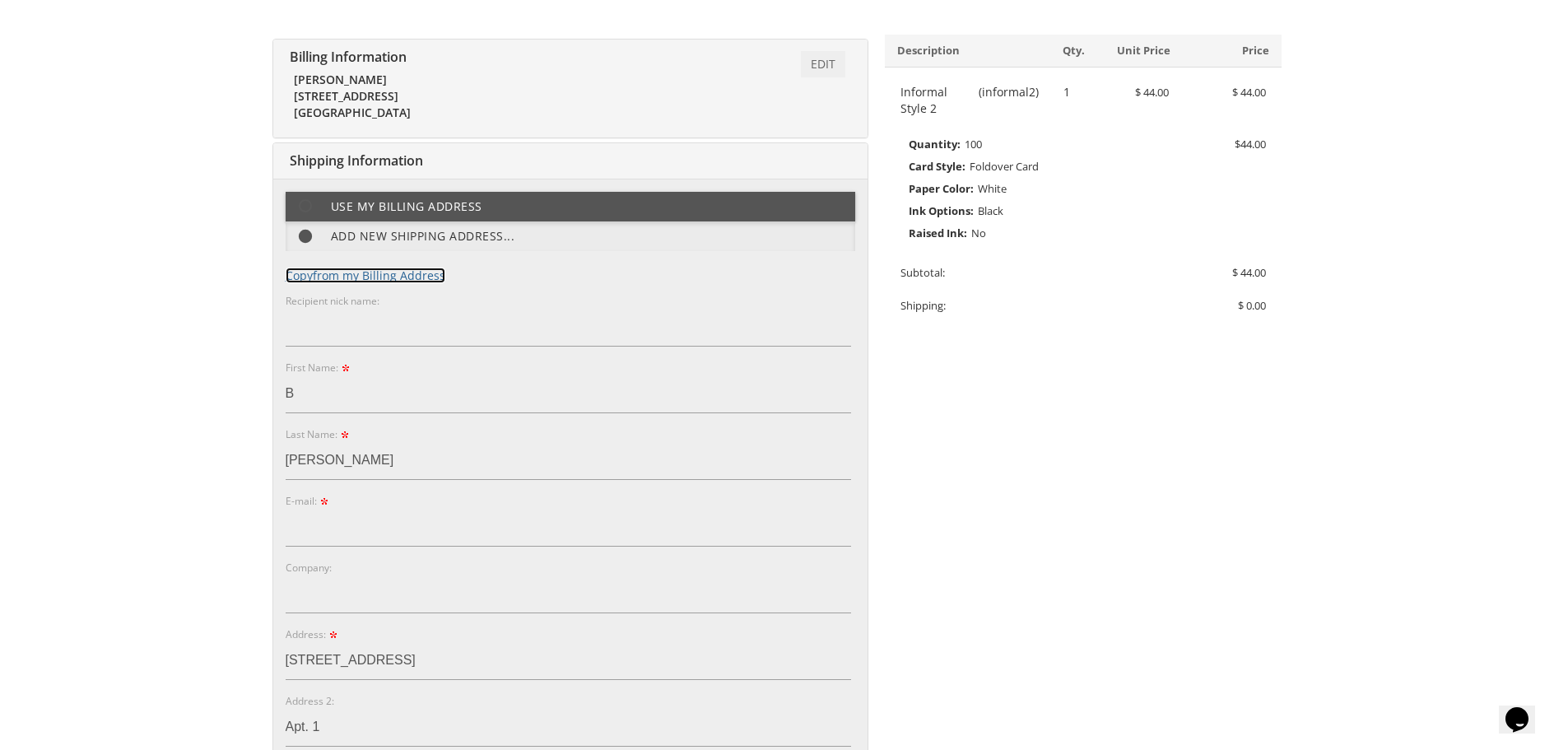
type input "New City"
type input "10956"
type input "8452744654"
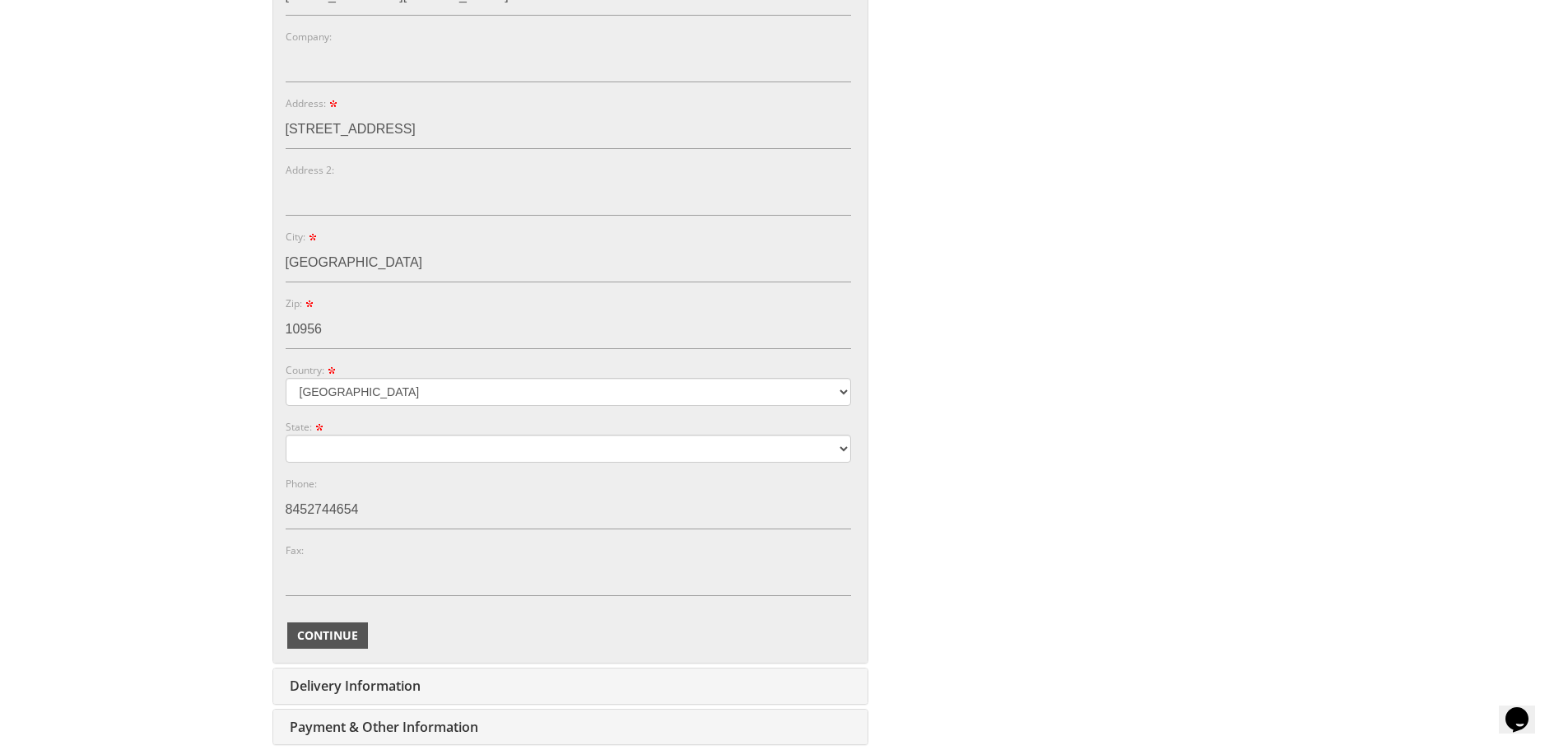
scroll to position [906, 0]
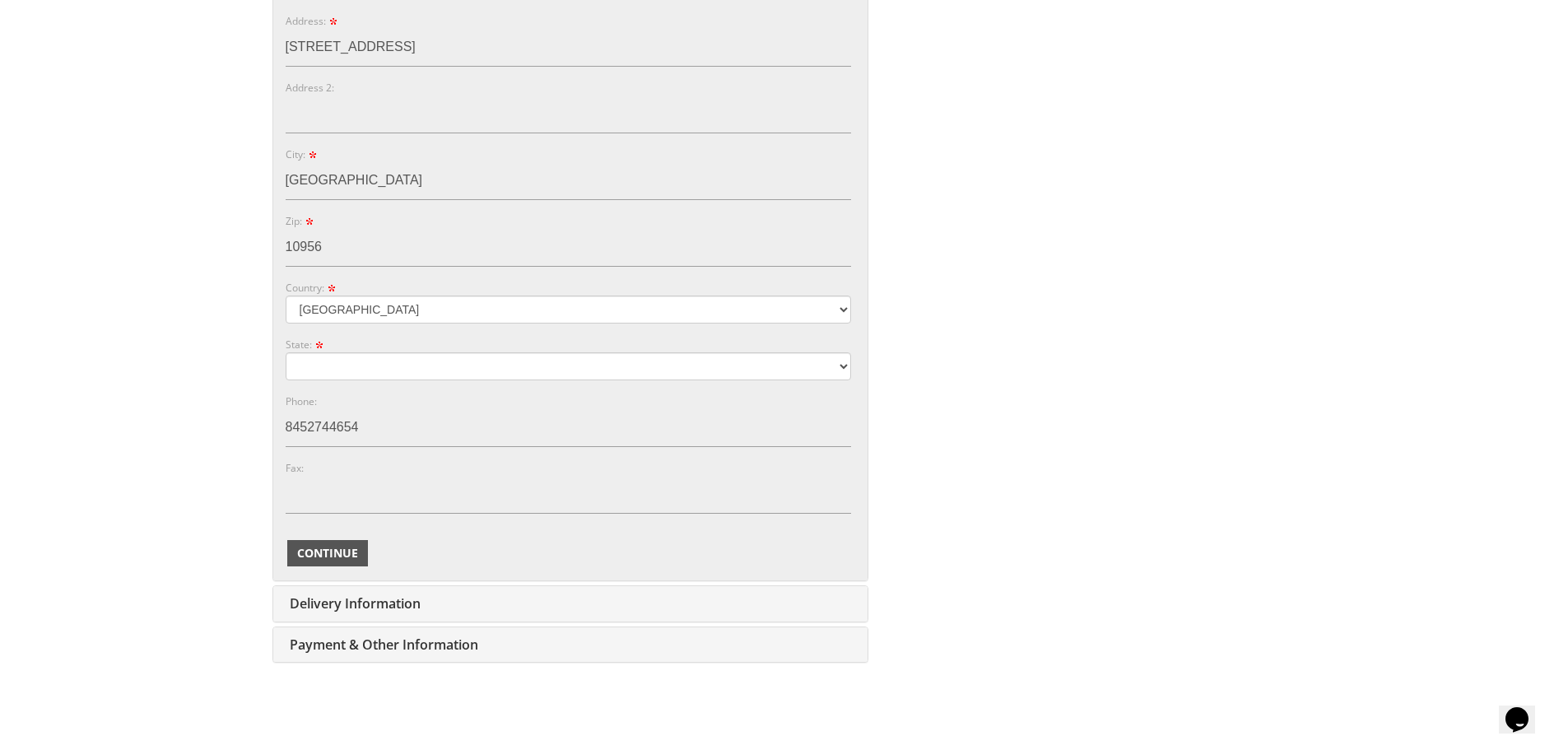
click at [330, 565] on button "Continue" at bounding box center [328, 553] width 81 height 26
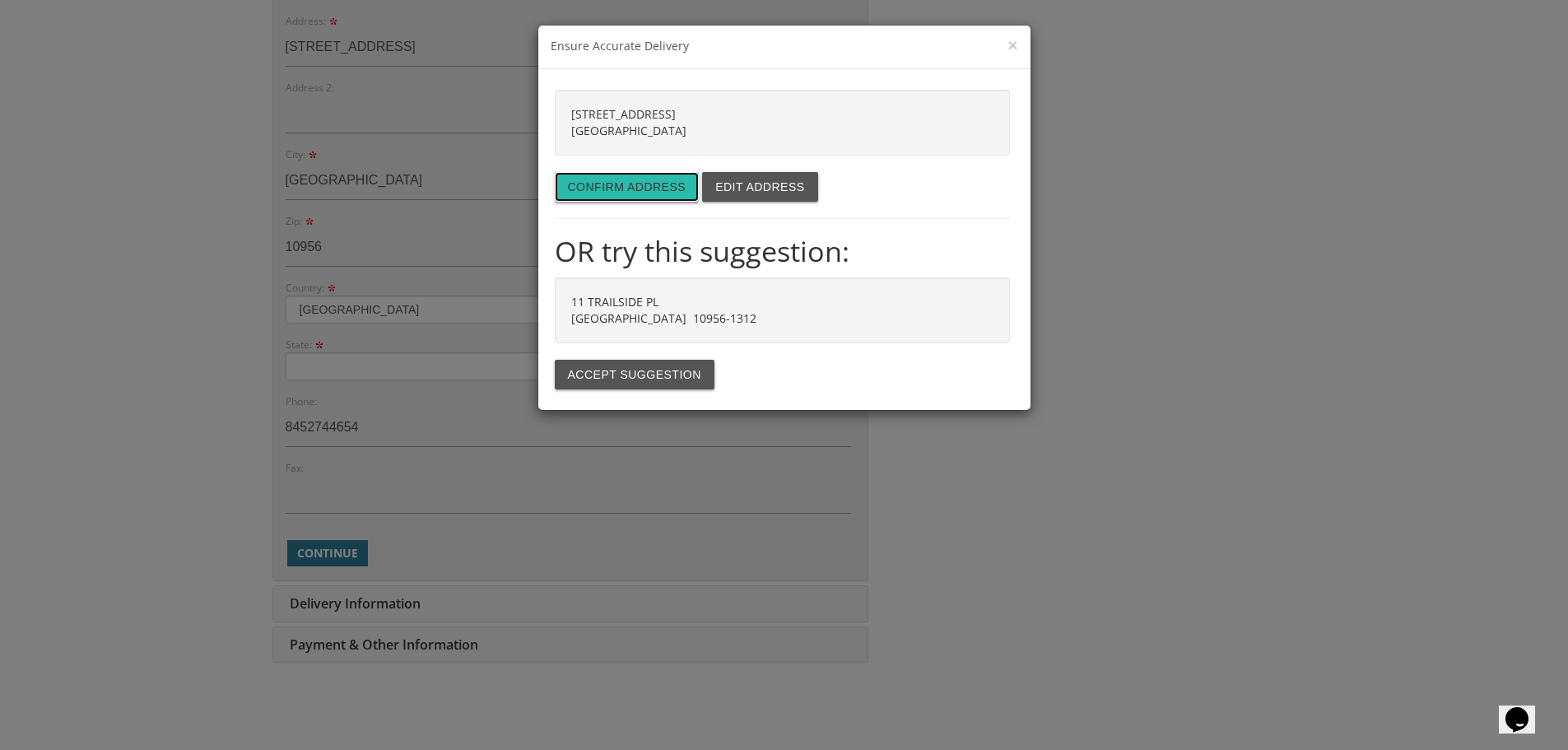
click at [649, 198] on button "Confirm address" at bounding box center [628, 187] width 145 height 30
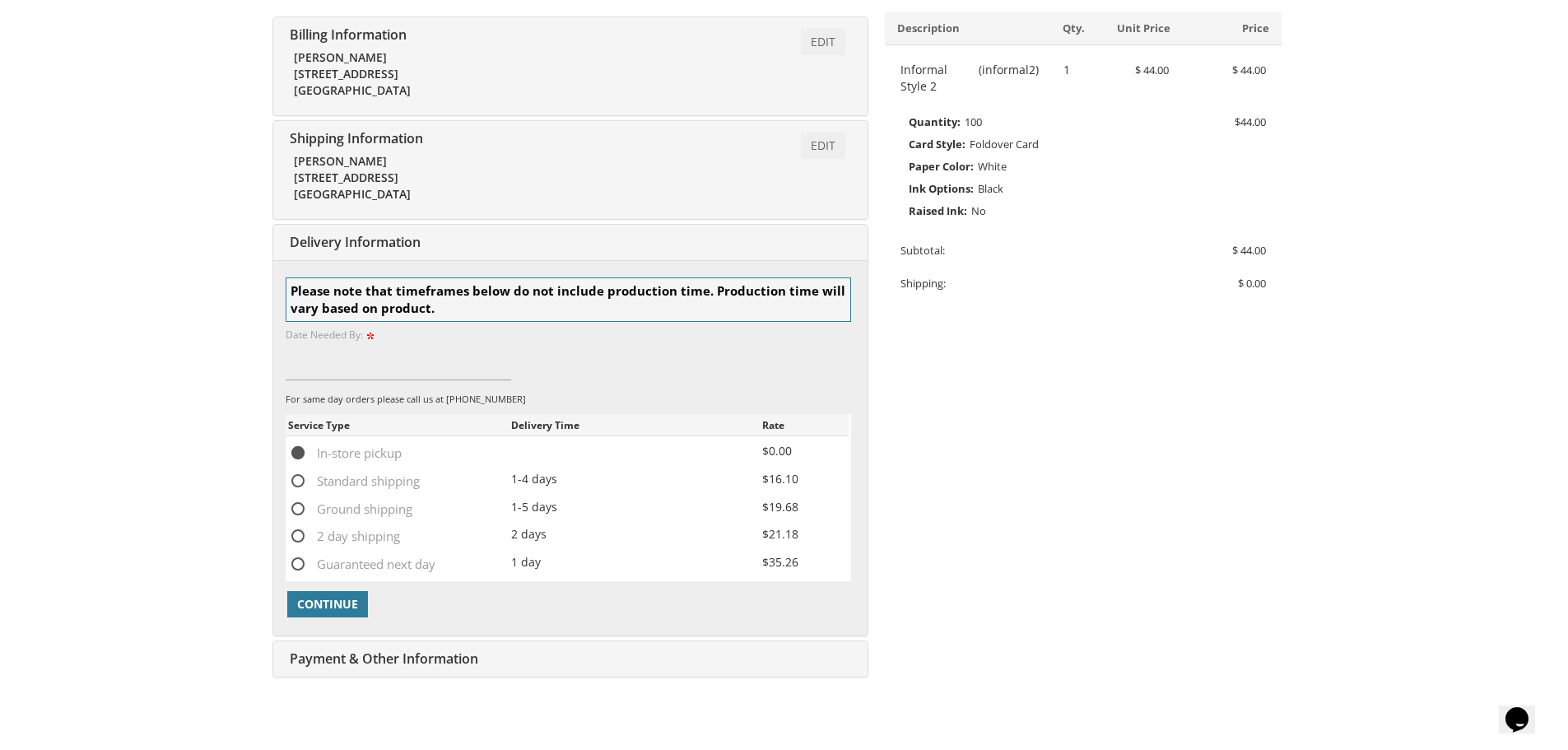
scroll to position [97, 0]
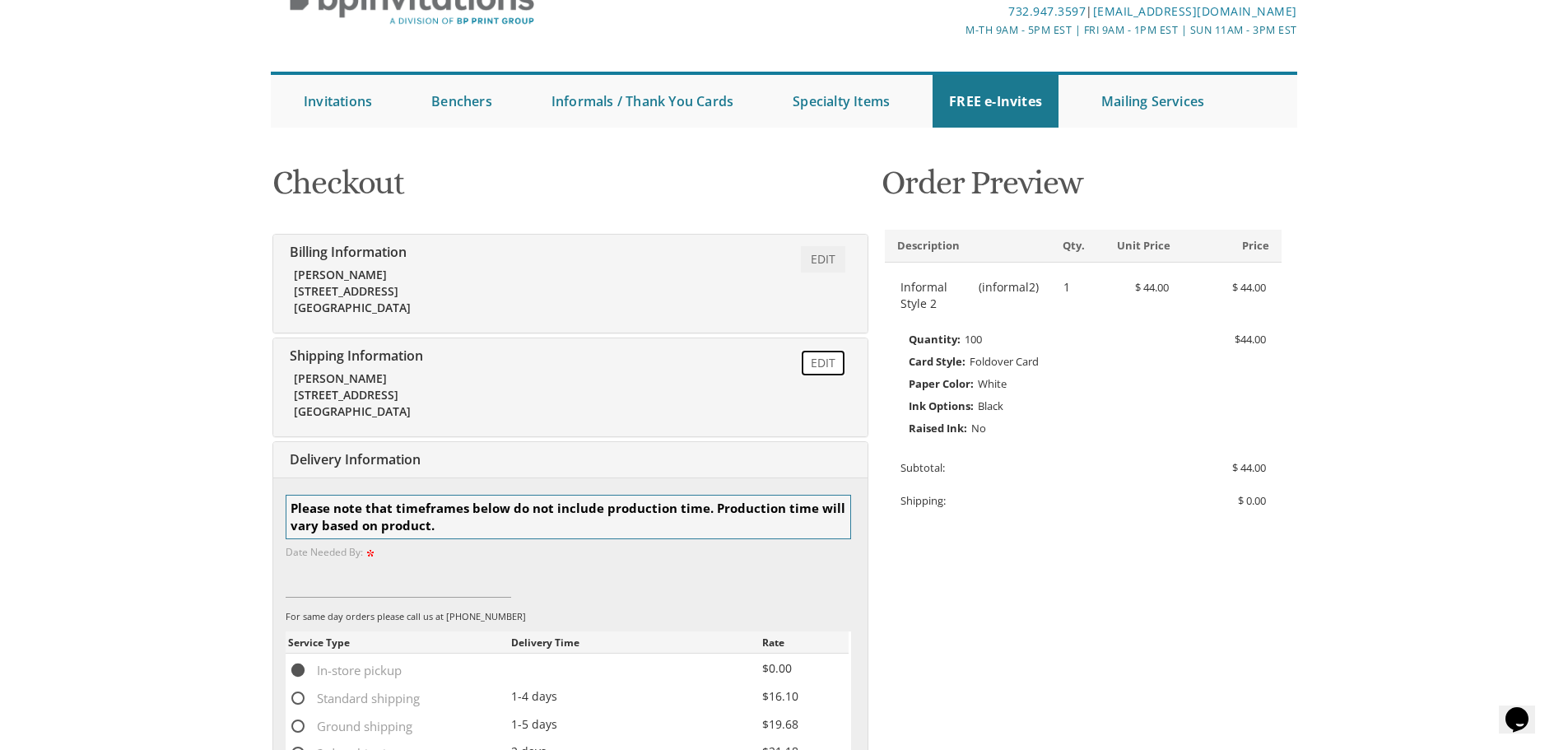
click at [816, 365] on link "Edit" at bounding box center [823, 363] width 45 height 26
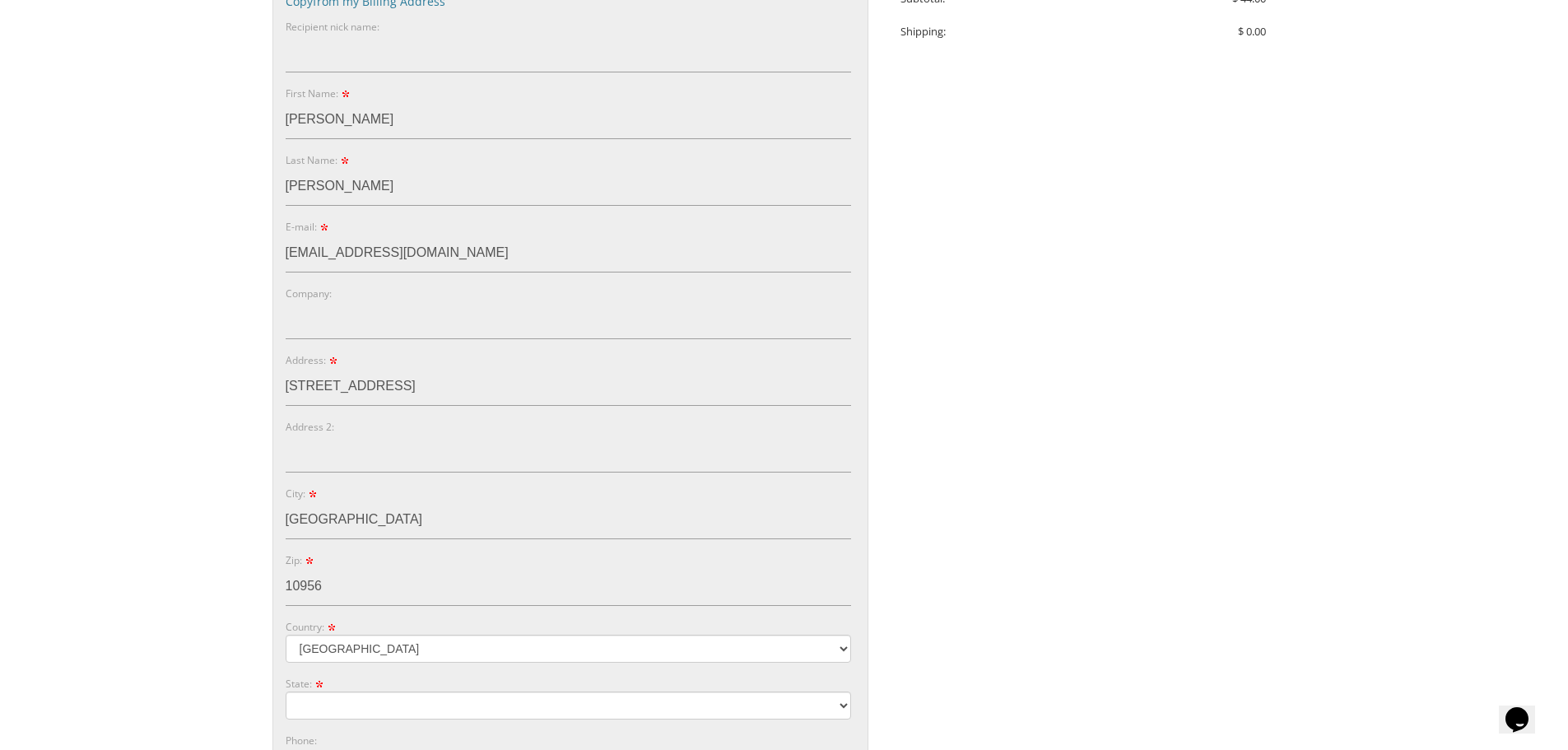
scroll to position [570, 0]
drag, startPoint x: 381, startPoint y: 377, endPoint x: 242, endPoint y: 383, distance: 139.1
click at [243, 383] on body "My Cart 1 Total: $ 44.00 $ 44.00 Informal Style 2 Qty. 1" at bounding box center [784, 387] width 1568 height 1915
paste input "Apt. 1"
type input "Apt. 1"
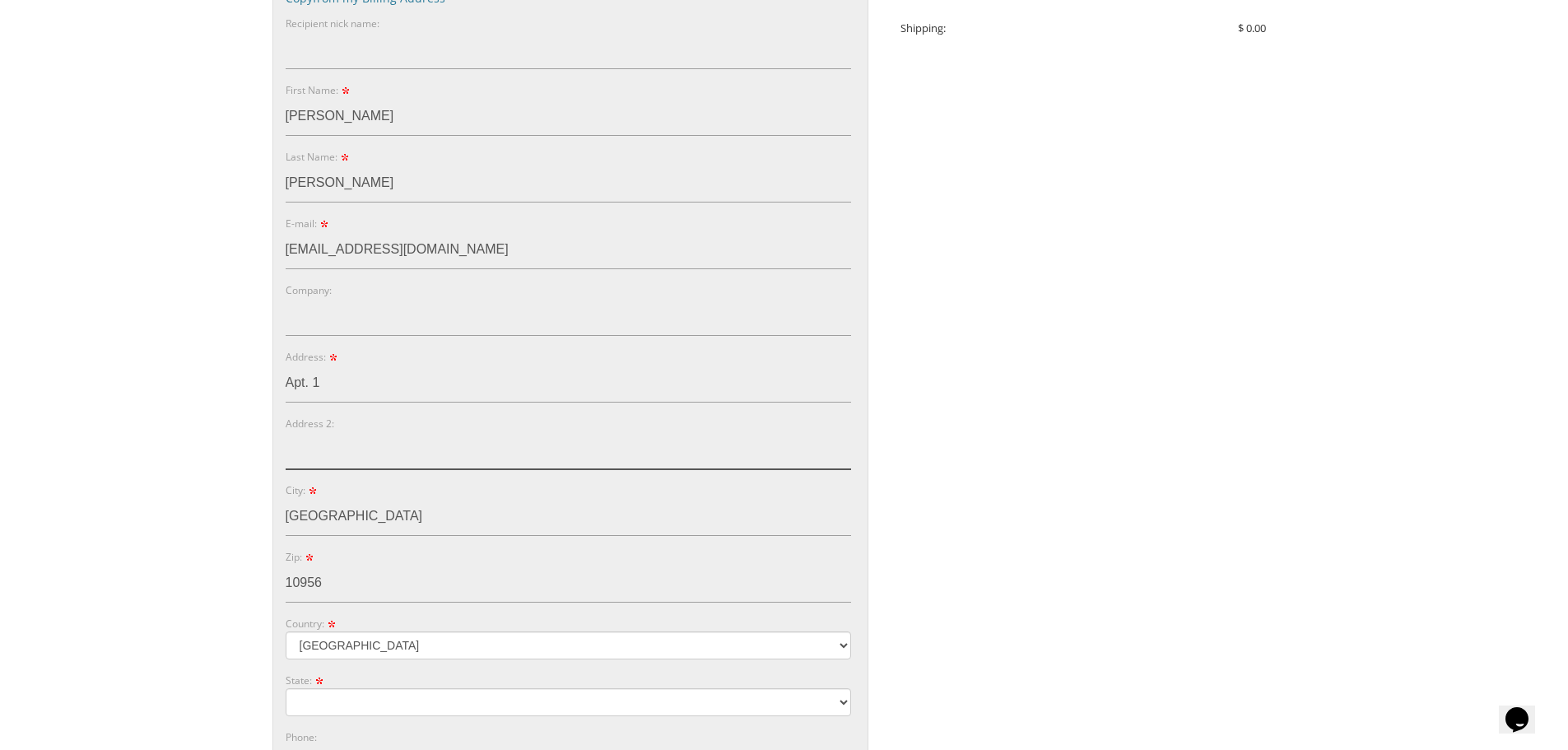
click at [326, 451] on input "Address 2:" at bounding box center [568, 450] width 565 height 38
paste input "Apt. 1"
type input "Apt. 1"
drag, startPoint x: 273, startPoint y: 389, endPoint x: 212, endPoint y: 389, distance: 61.0
click at [212, 389] on body "My Cart 1 Total: $ 44.00 $ 44.00 Informal Style 2 Qty. 1" at bounding box center [784, 387] width 1568 height 1915
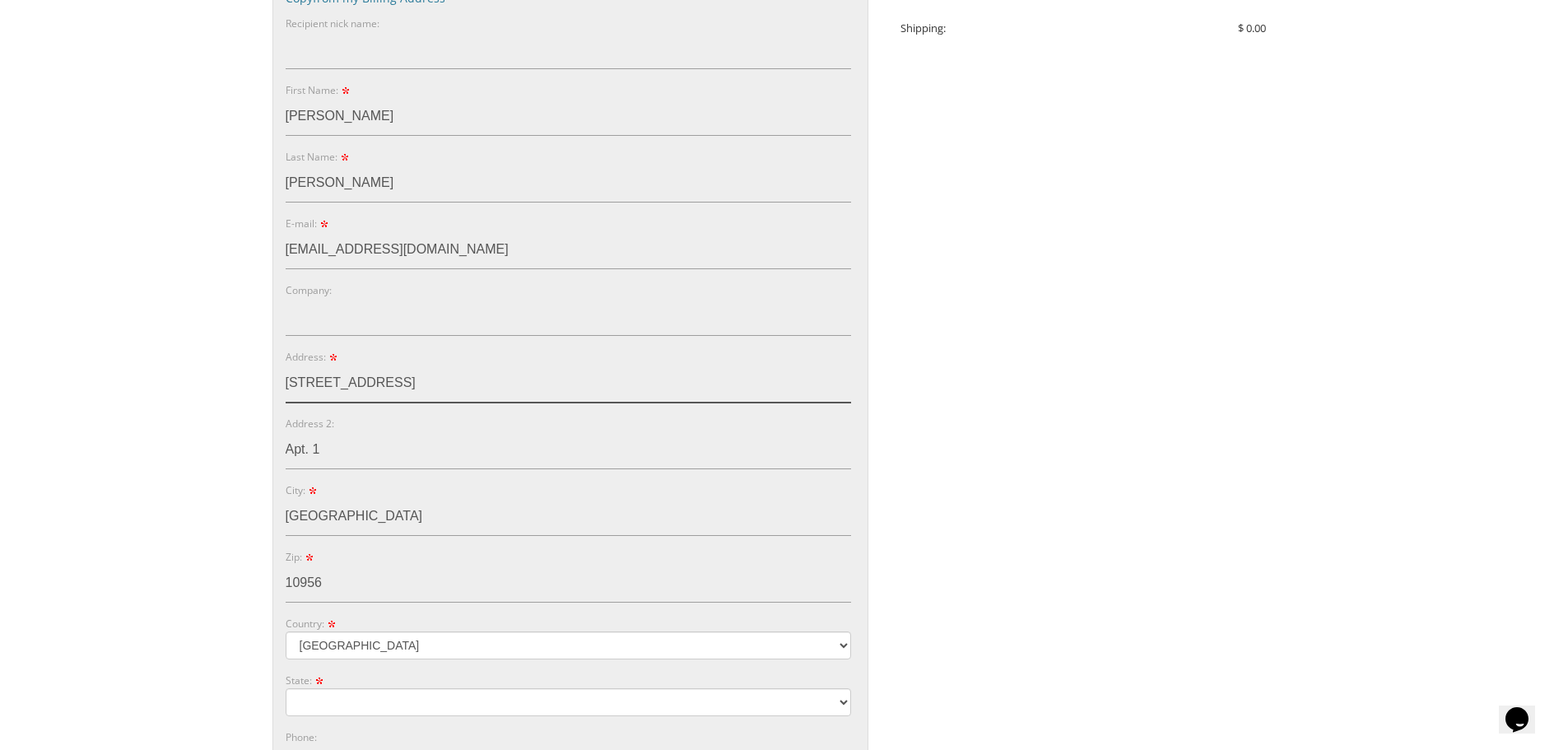
type input "[STREET_ADDRESS]"
type input "Lakewood NJ"
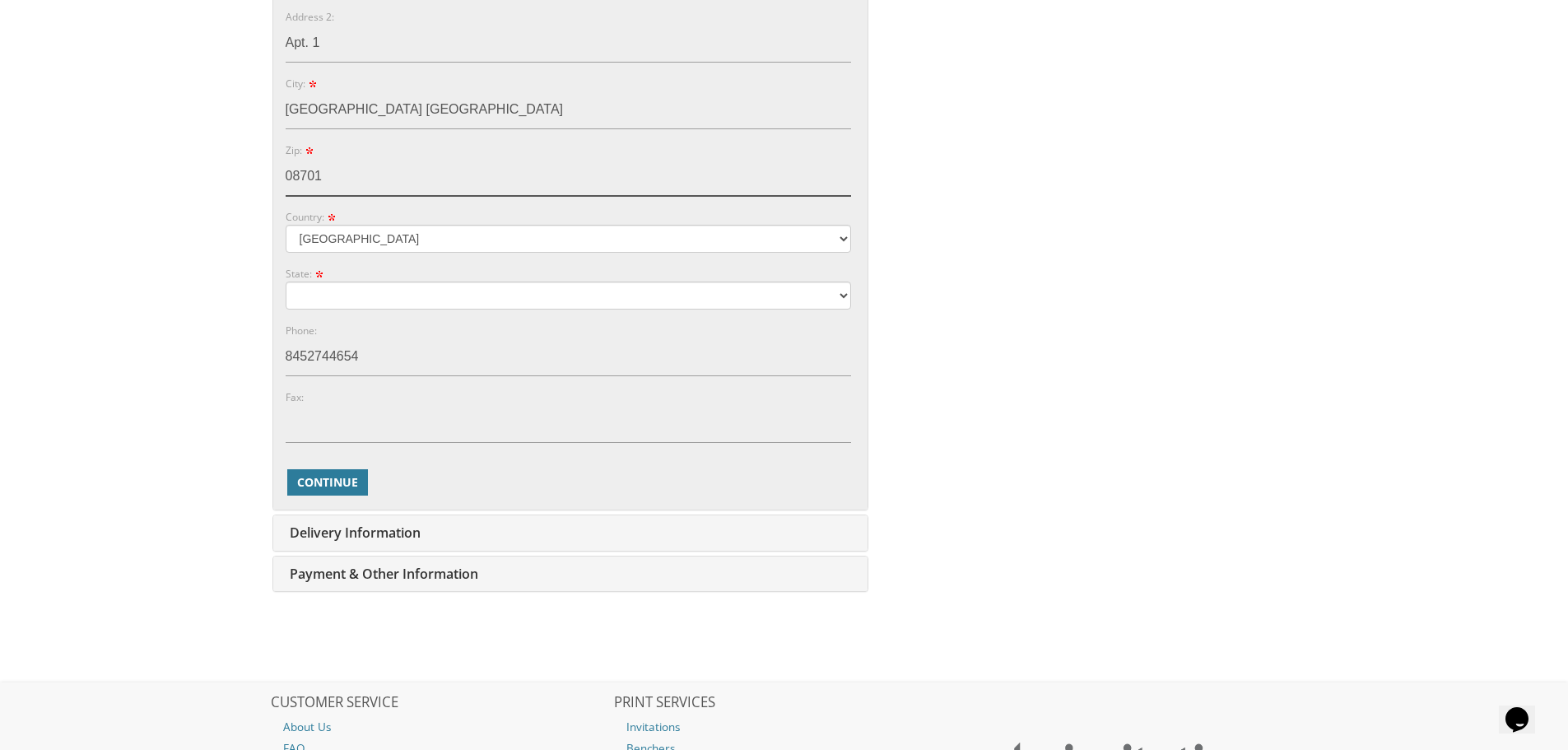
scroll to position [982, 0]
type input "08701"
click at [335, 473] on span "Continue" at bounding box center [327, 478] width 61 height 17
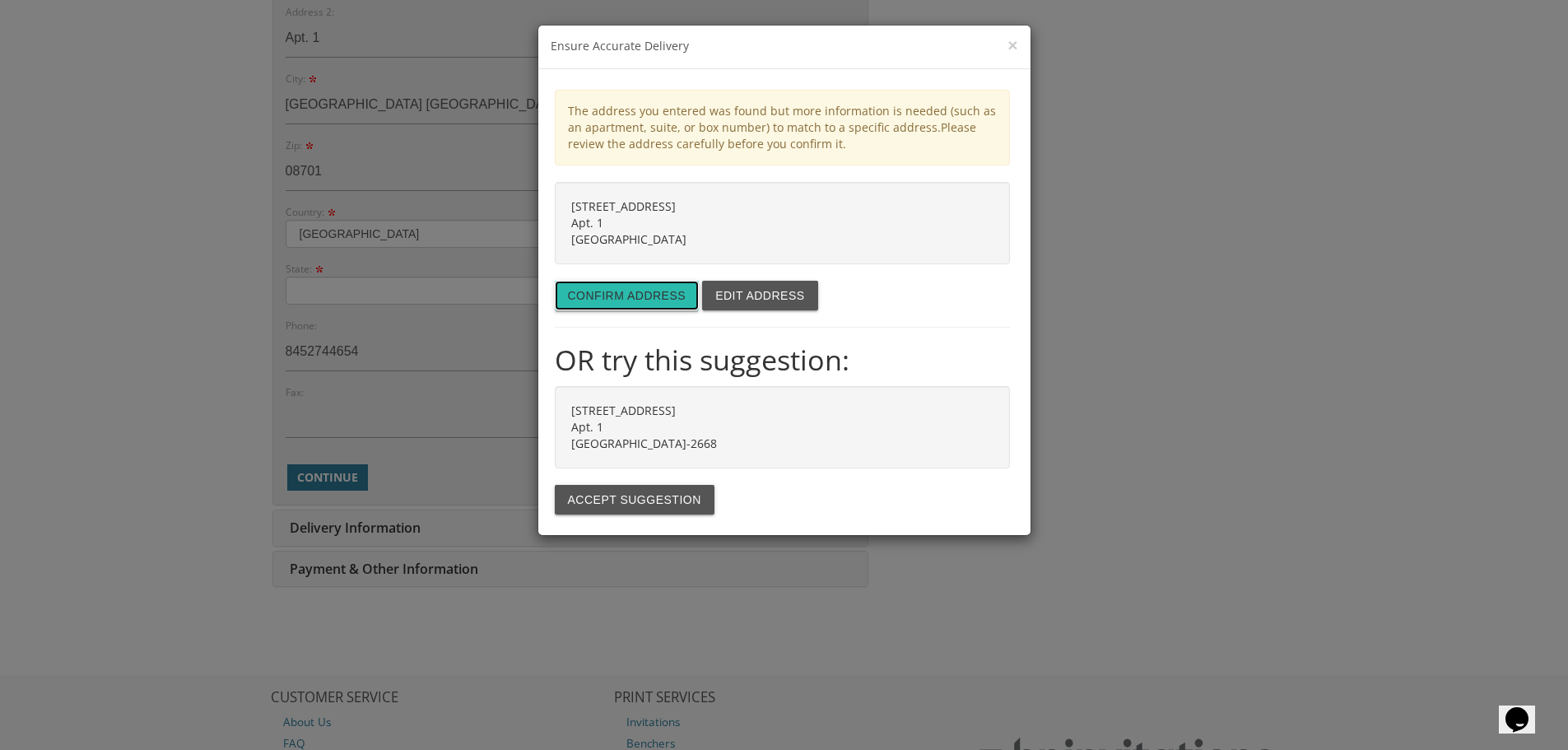
click at [635, 307] on button "Confirm address" at bounding box center [628, 295] width 145 height 30
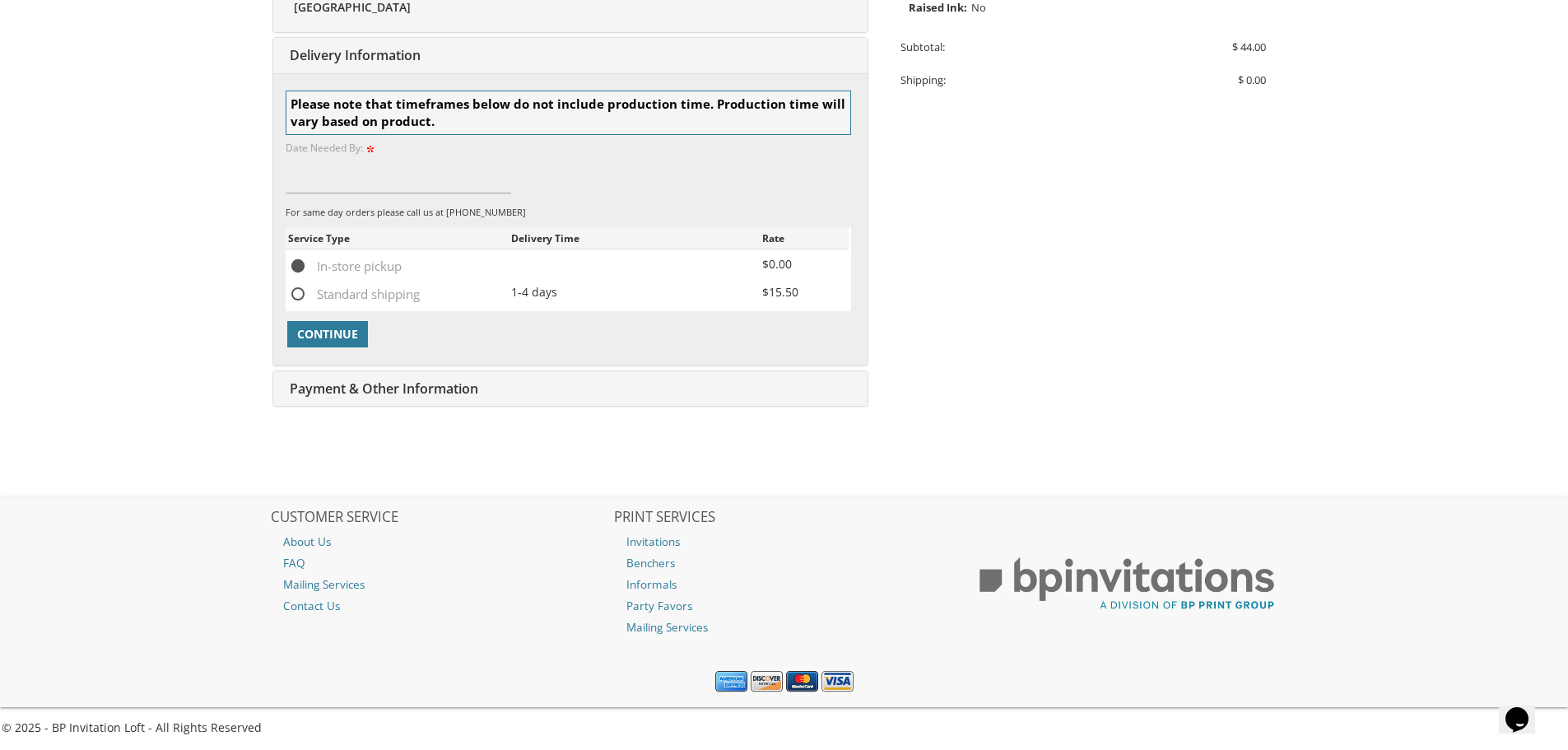
scroll to position [521, 0]
click at [342, 179] on input at bounding box center [399, 171] width 226 height 38
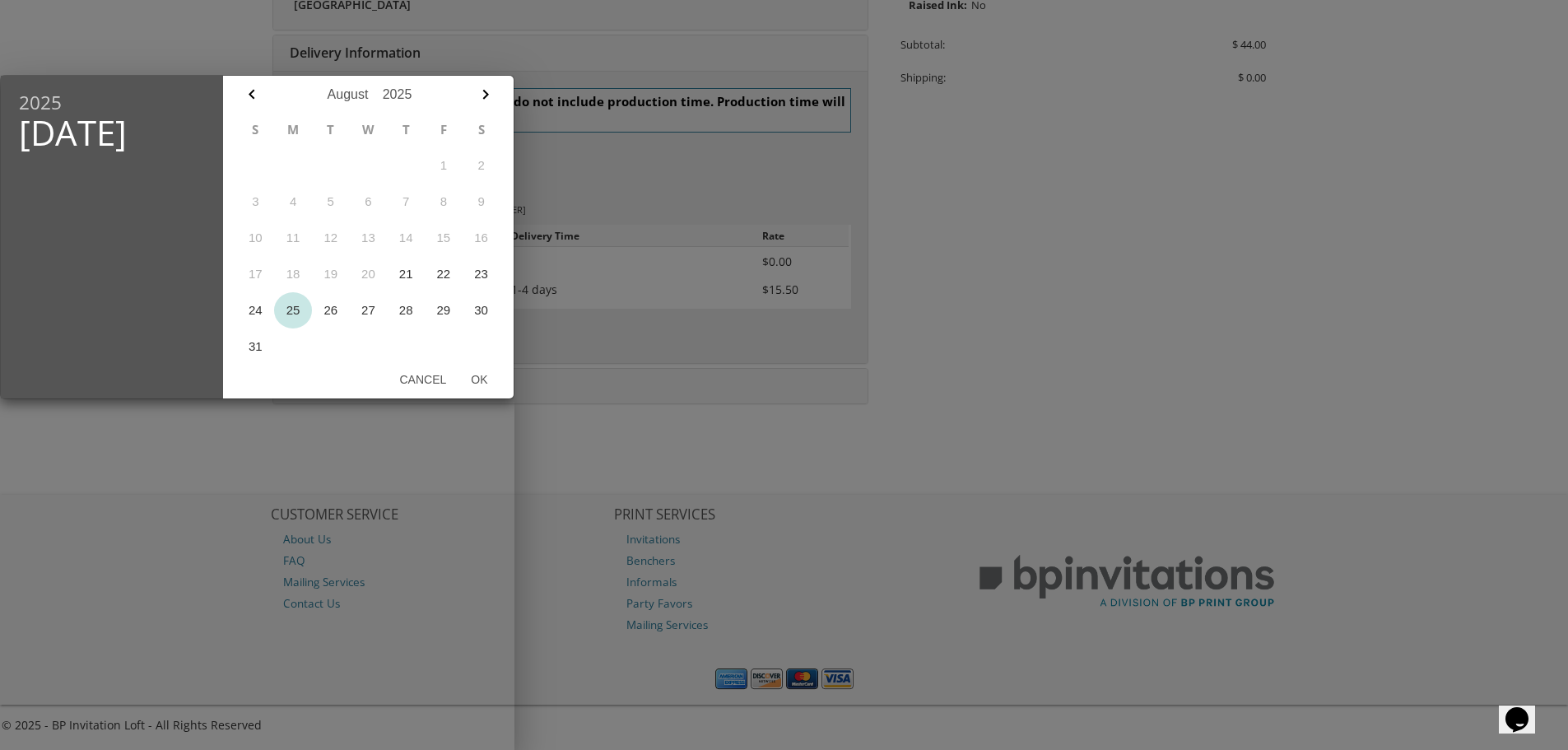
click at [284, 314] on button "25" at bounding box center [292, 310] width 38 height 36
click at [493, 381] on button "Ok" at bounding box center [479, 380] width 41 height 30
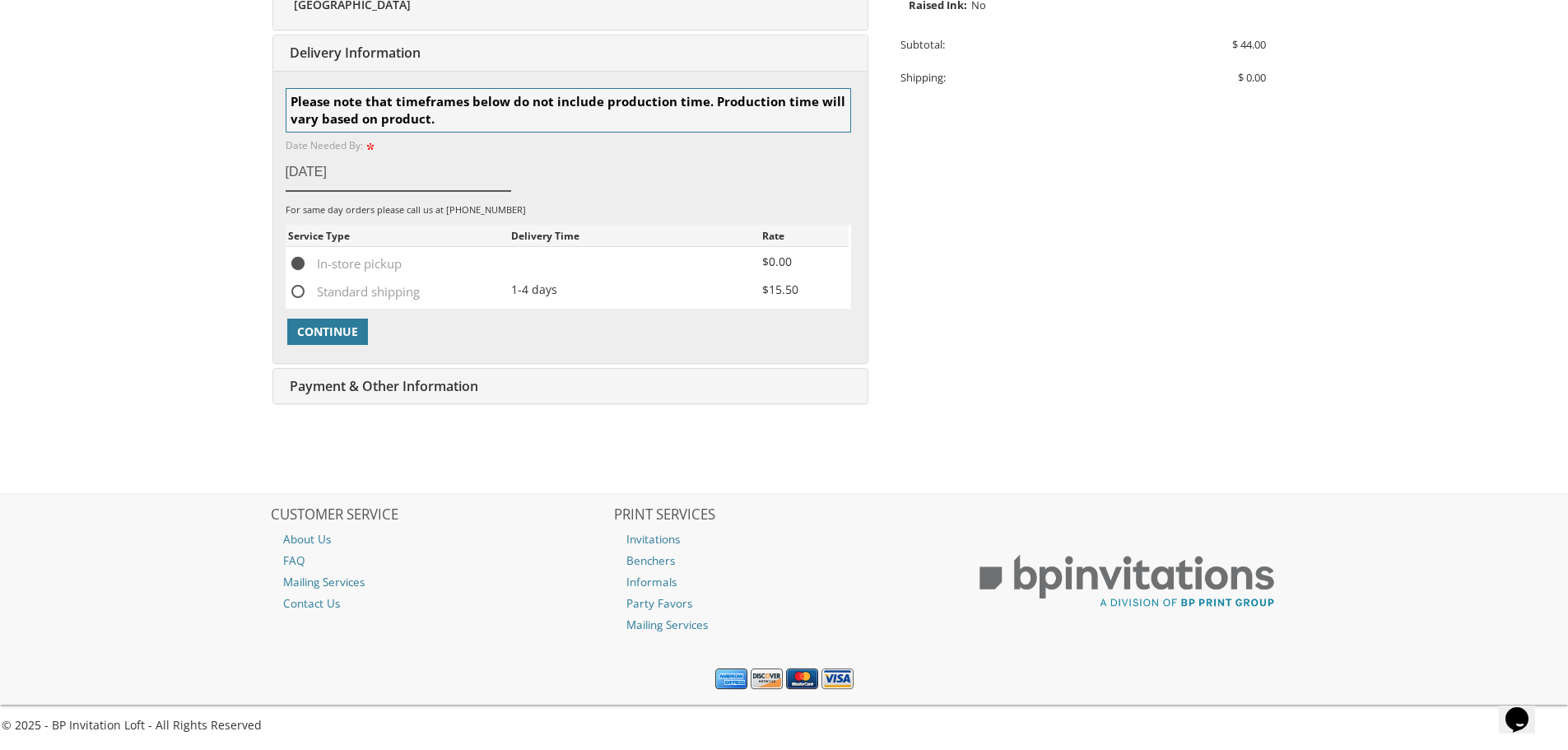
click at [365, 176] on input "Aug 25, 2025" at bounding box center [399, 171] width 226 height 38
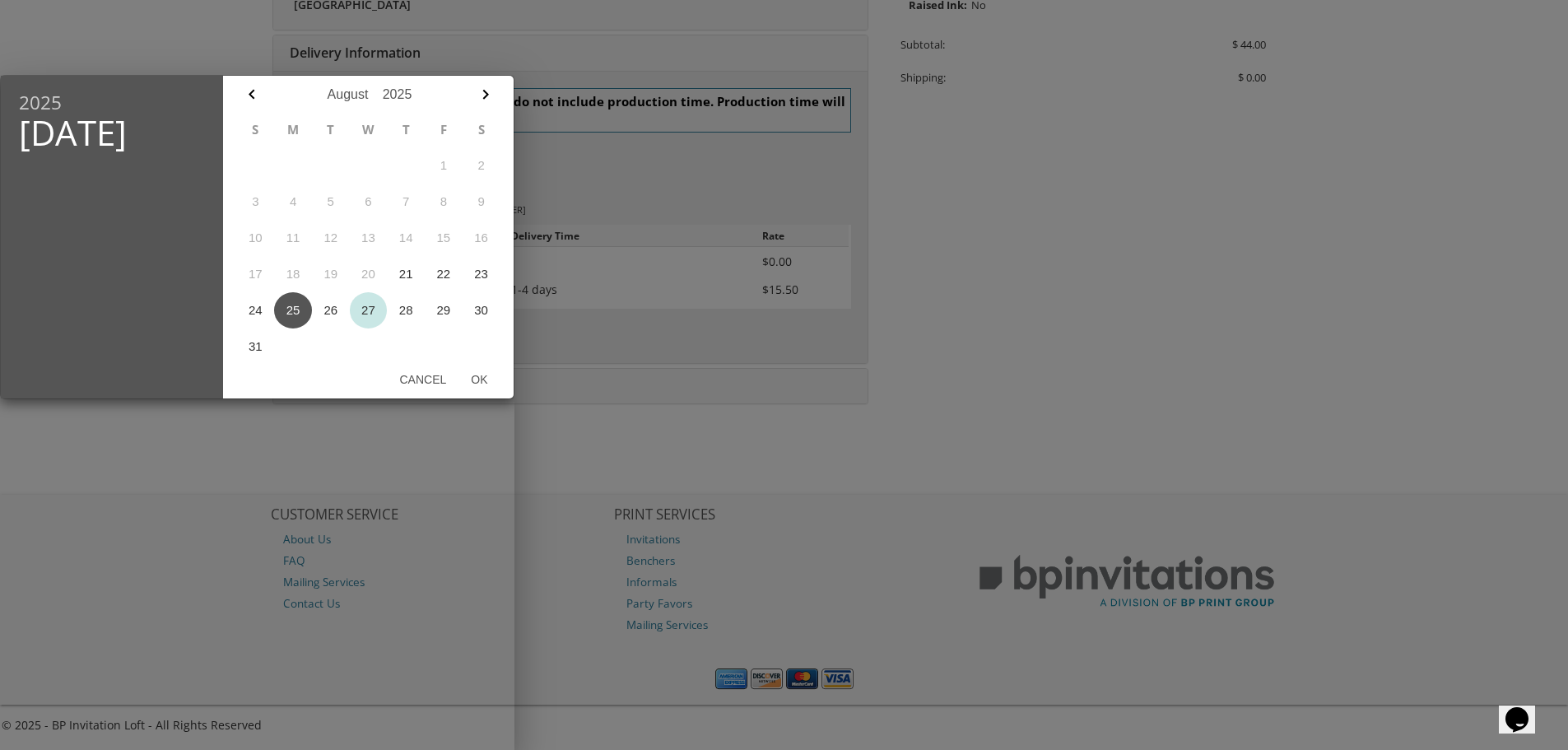
click at [369, 308] on button "27" at bounding box center [369, 310] width 38 height 36
click at [482, 380] on button "Ok" at bounding box center [479, 380] width 41 height 30
type input "Aug 27, 2025"
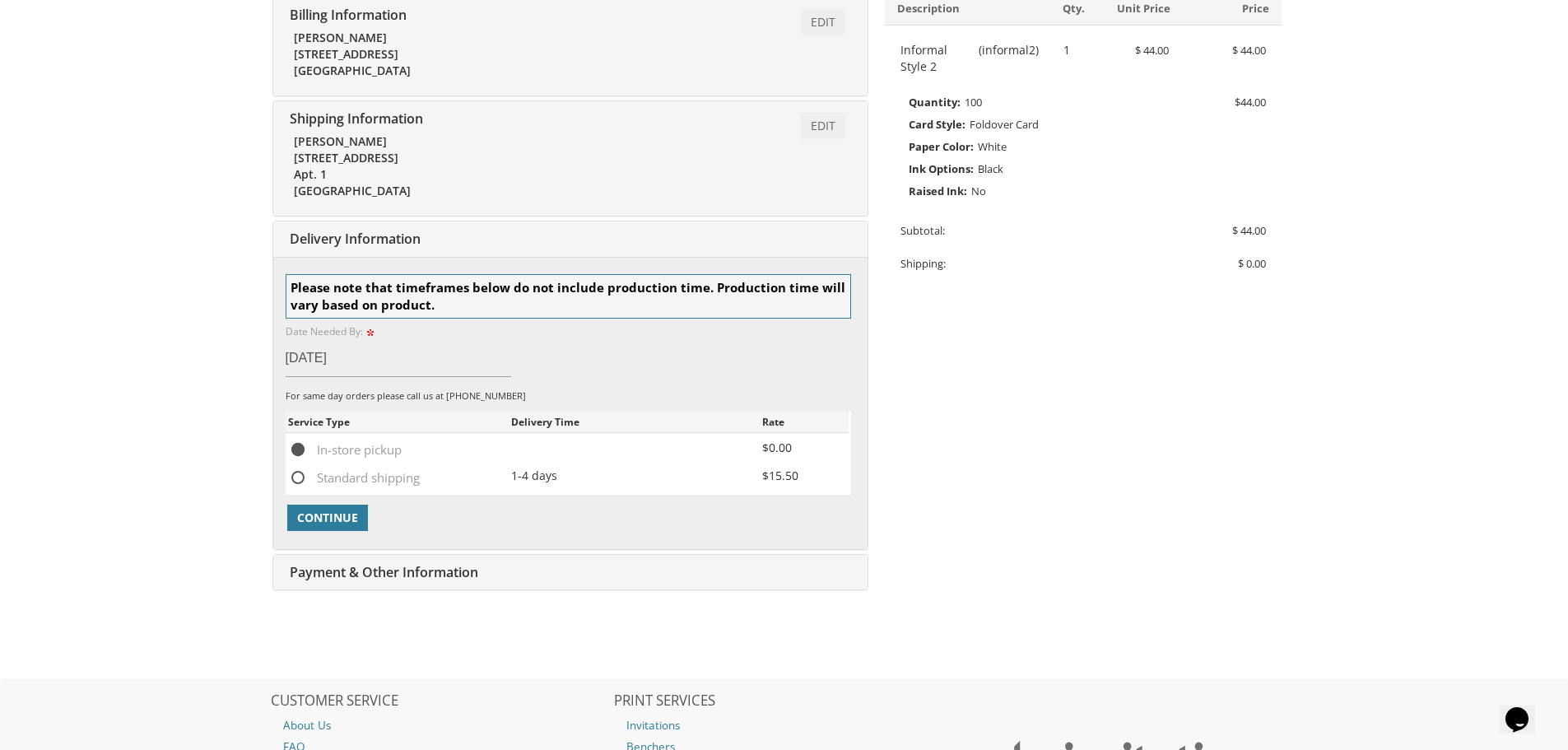
scroll to position [438, 0]
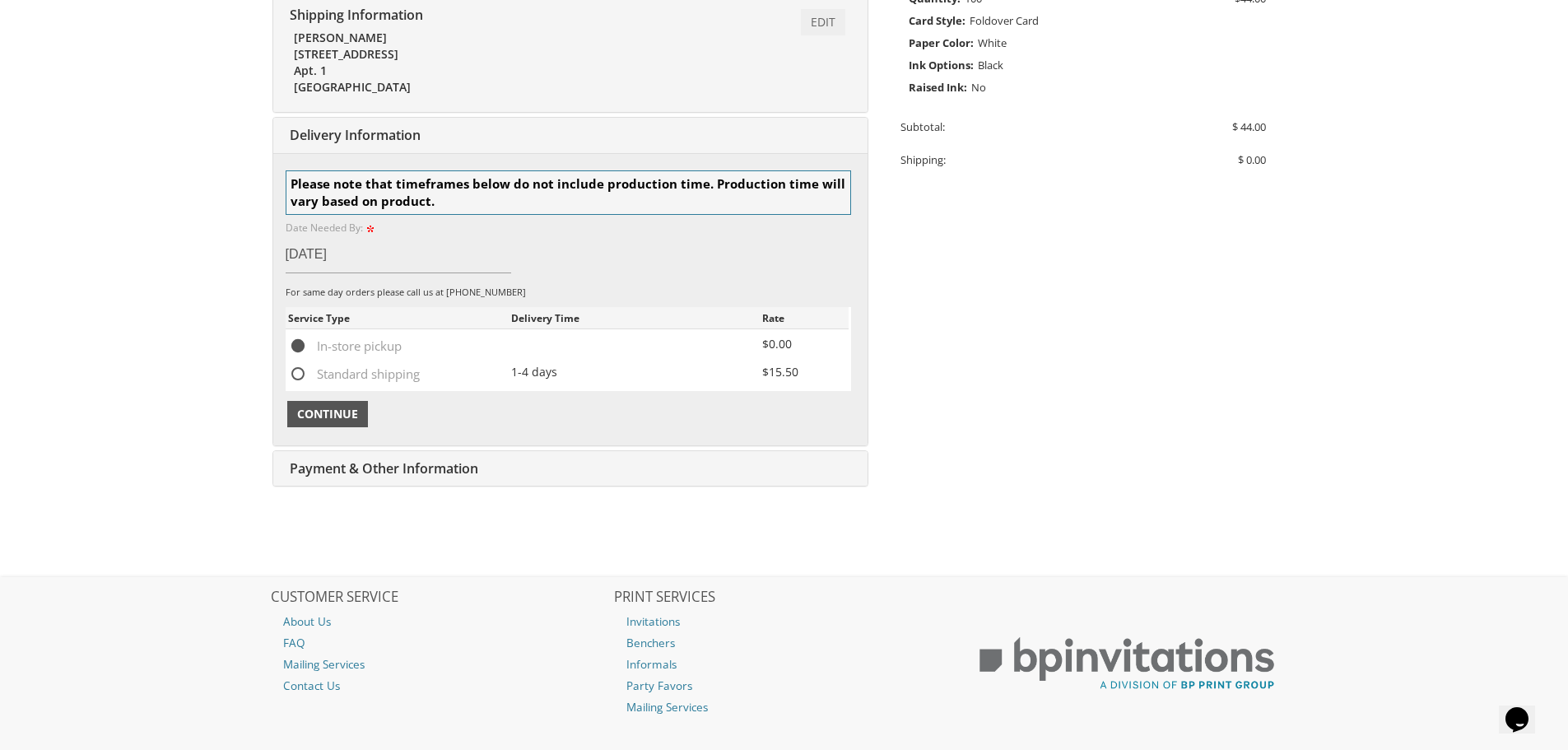
click at [322, 416] on span "Continue" at bounding box center [327, 415] width 61 height 17
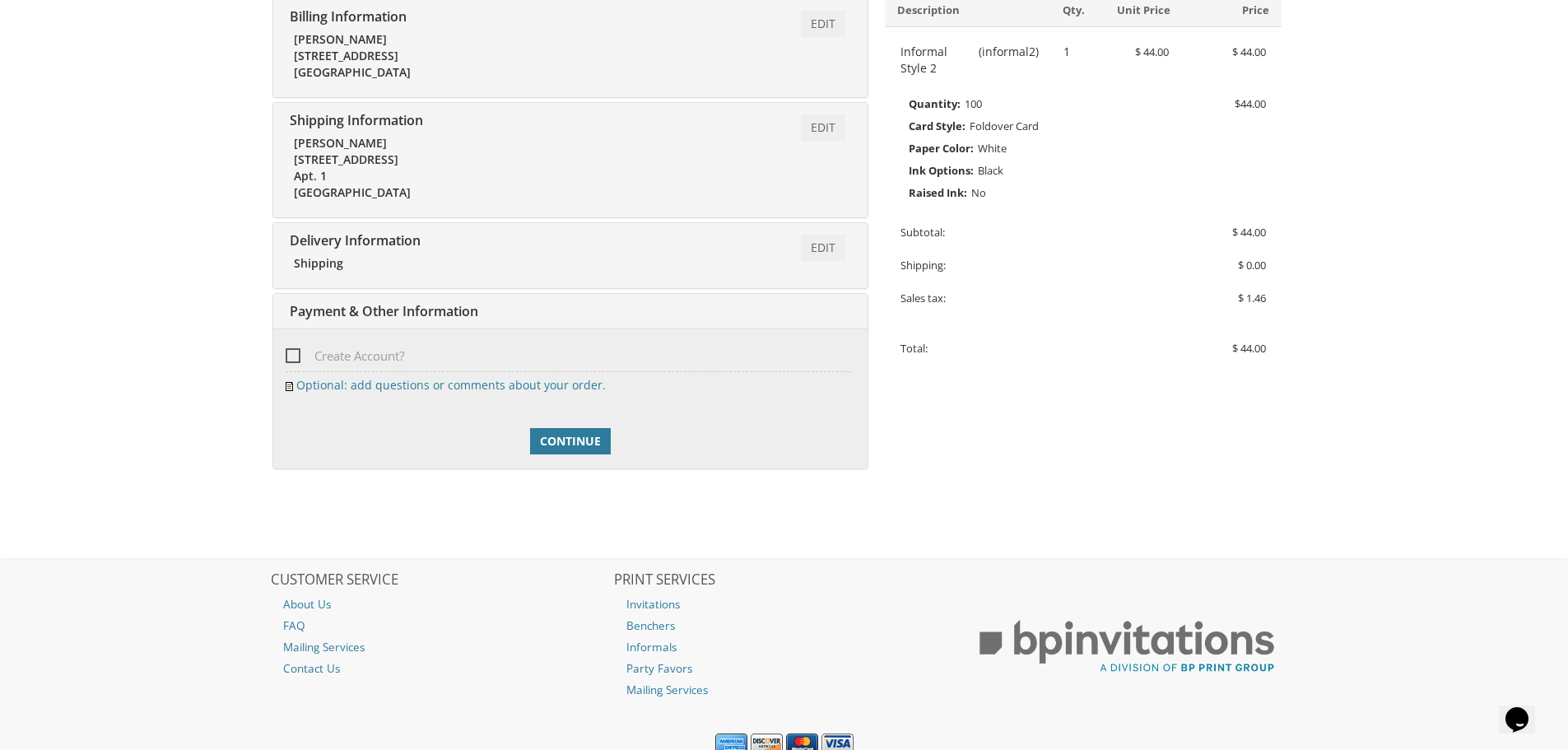
scroll to position [398, 0]
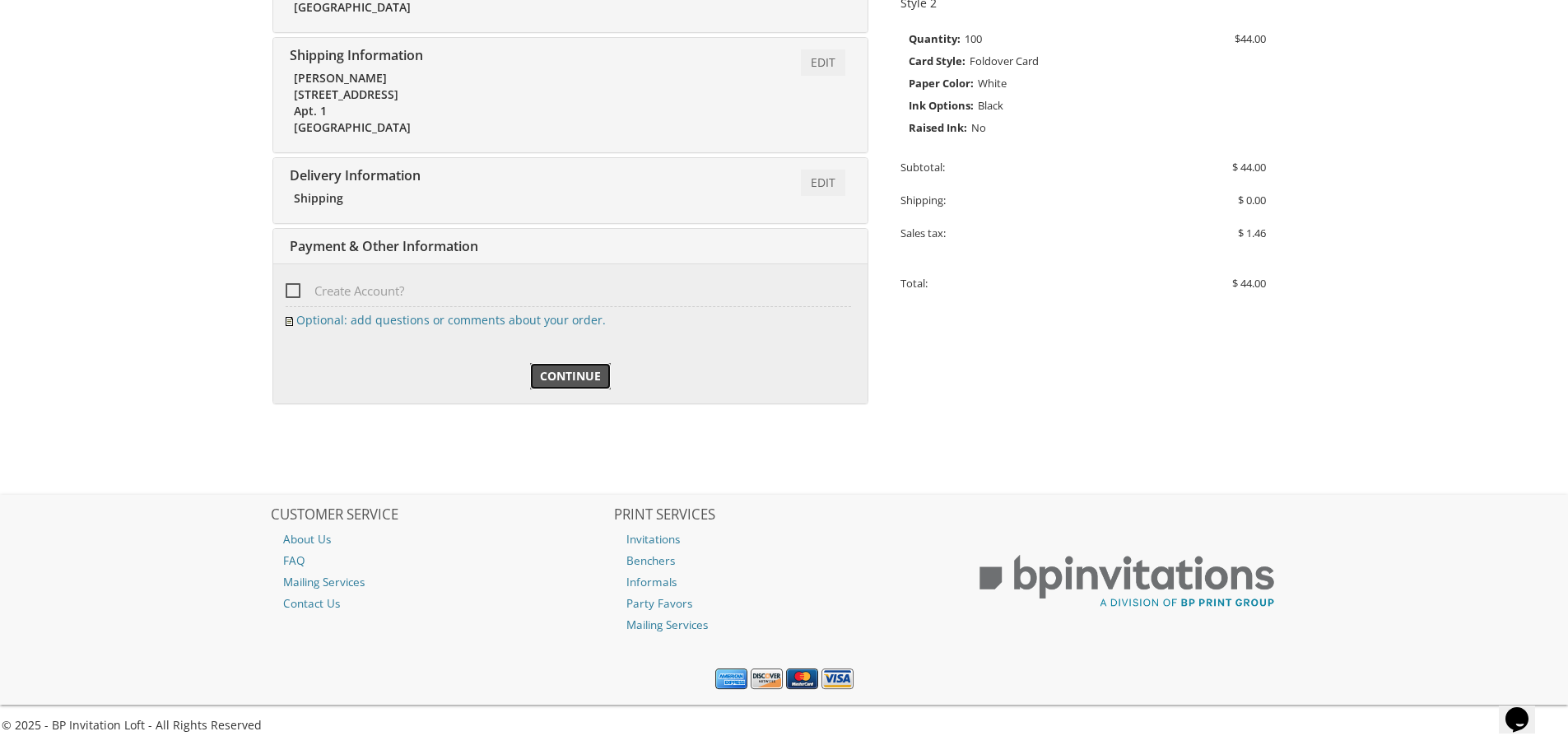
click at [569, 386] on link "Continue" at bounding box center [570, 376] width 81 height 26
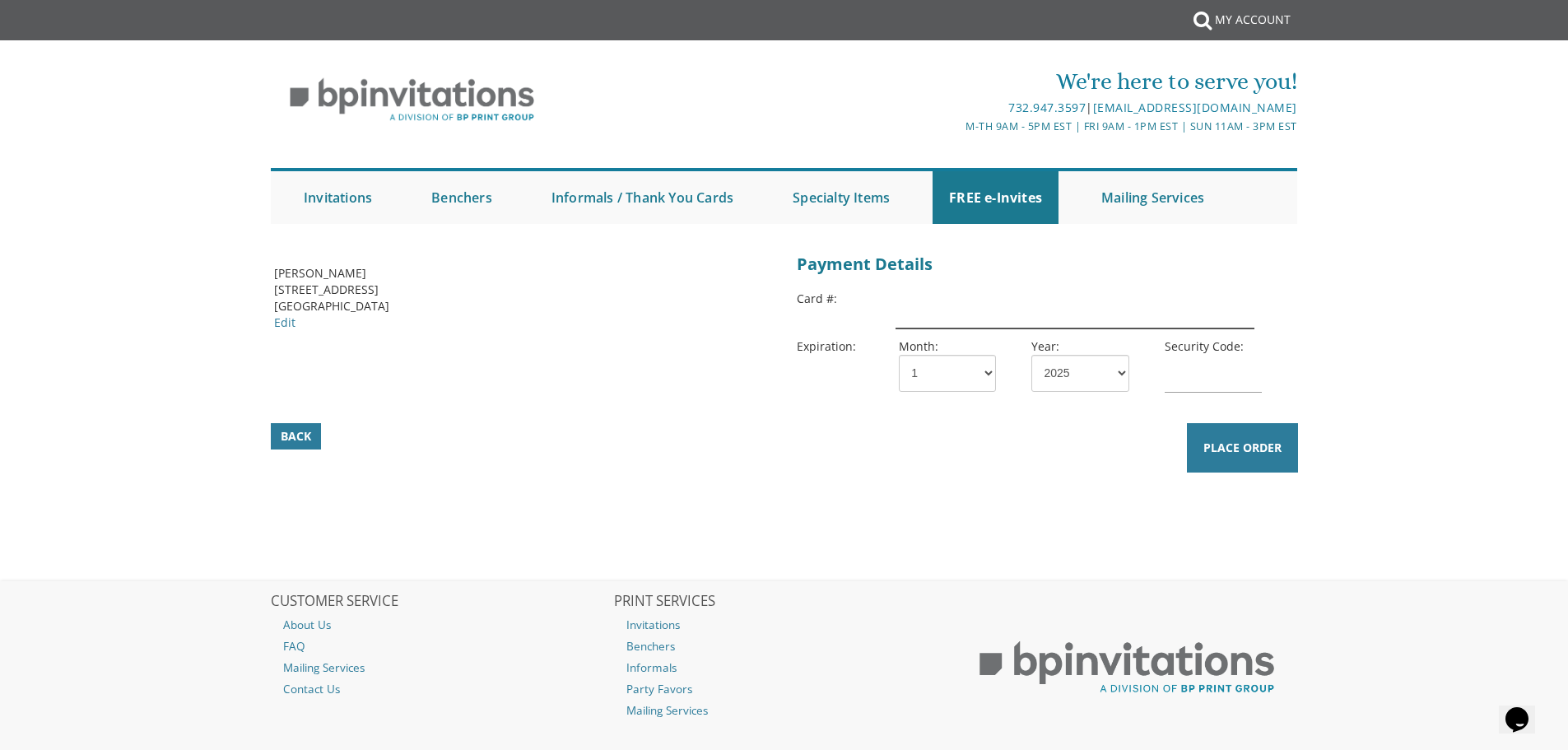
click at [958, 307] on input "text" at bounding box center [1075, 309] width 358 height 38
type input "4207670336059897"
click at [929, 375] on select "1 2 3 4 5 6 7 8 9 10 11 12" at bounding box center [947, 374] width 97 height 37
select select "09"
click at [899, 355] on select "1 2 3 4 5 6 7 8 9 10 11 12" at bounding box center [947, 374] width 97 height 37
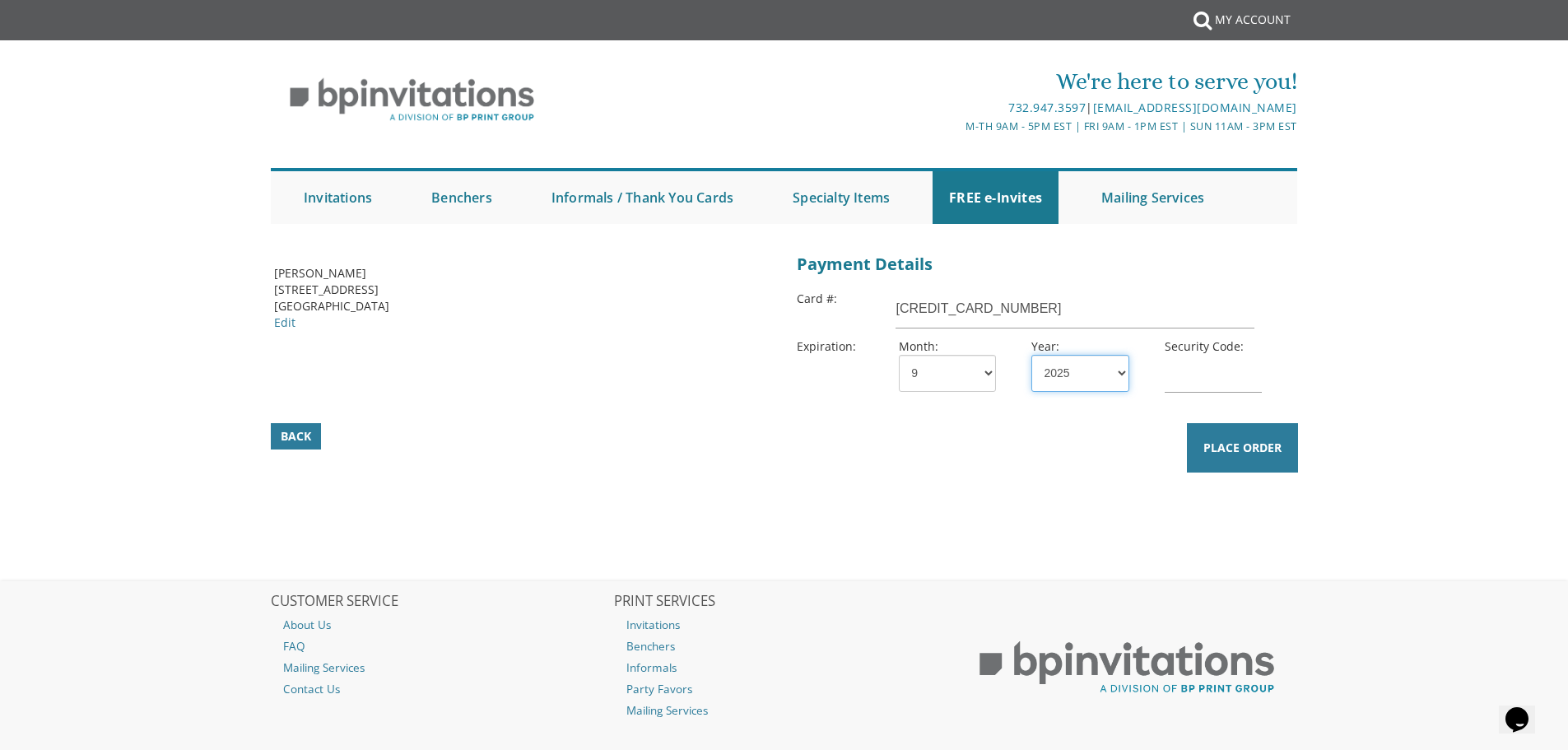
click at [1102, 381] on select "2025 2026 2027 2028 2029 2030 2031 2032 2033 2034 2035" at bounding box center [1080, 374] width 97 height 37
click at [1196, 376] on input "text" at bounding box center [1213, 374] width 97 height 38
click at [1103, 373] on select "2025 2026 2027 2028 2029 2030 2031 2032 2033 2034 2035" at bounding box center [1080, 374] width 97 height 37
select select "30"
click at [1032, 355] on select "2025 2026 2027 2028 2029 2030 2031 2032 2033 2034 2035" at bounding box center [1080, 374] width 97 height 37
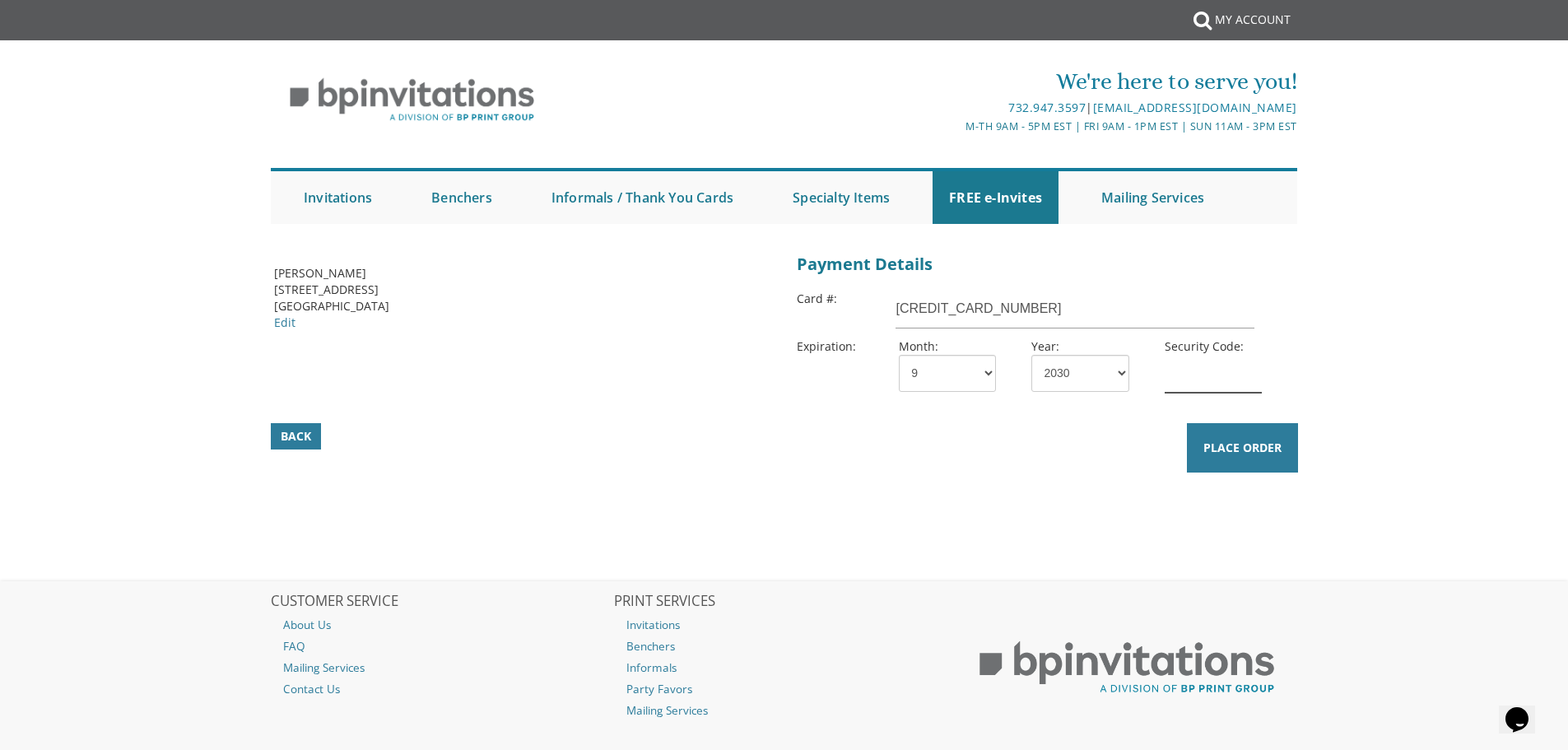
click at [1182, 380] on input "text" at bounding box center [1213, 374] width 97 height 38
type input "738"
click at [1222, 432] on button "Place Order" at bounding box center [1242, 447] width 111 height 49
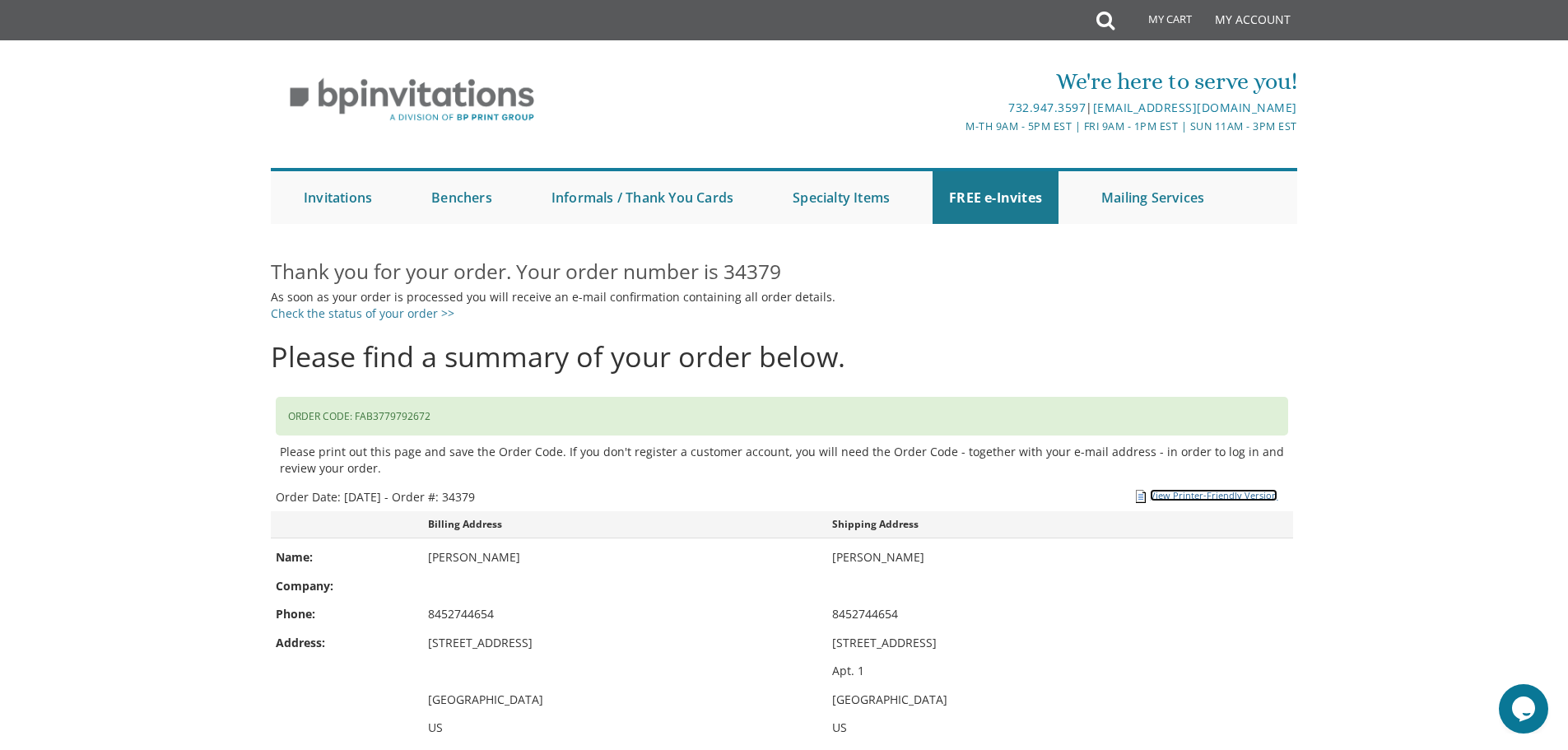
click at [1244, 490] on link "View Printer-Friendly Version" at bounding box center [1213, 495] width 128 height 12
